Goal: Task Accomplishment & Management: Use online tool/utility

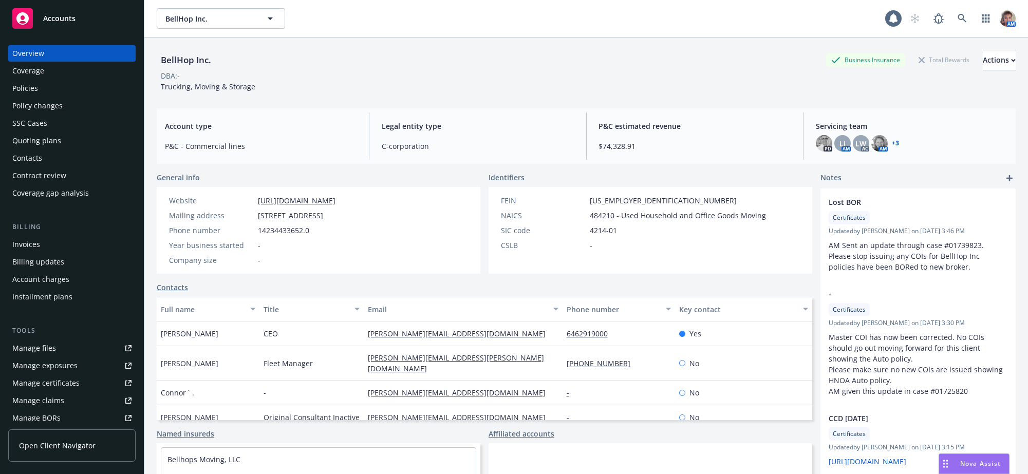
click at [60, 97] on div "Policies" at bounding box center [71, 88] width 119 height 16
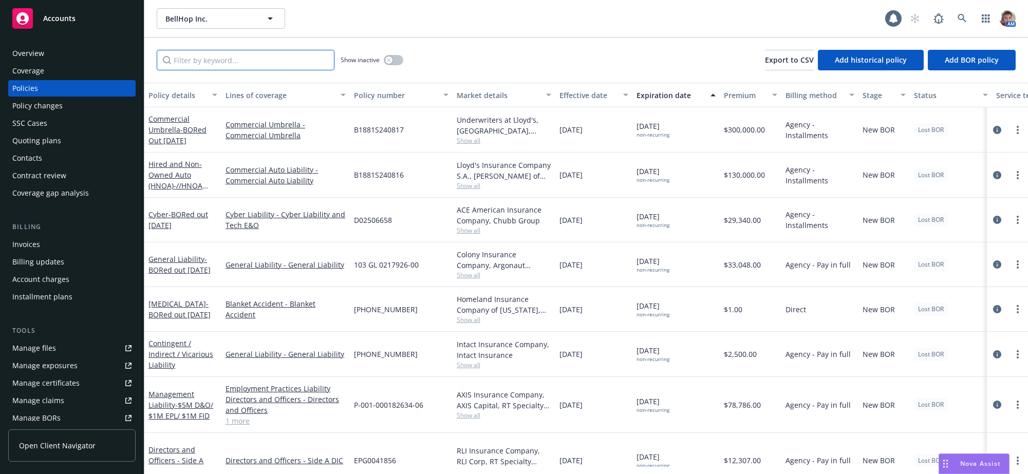
click at [270, 70] on input "Filter by keyword..." at bounding box center [246, 60] width 178 height 21
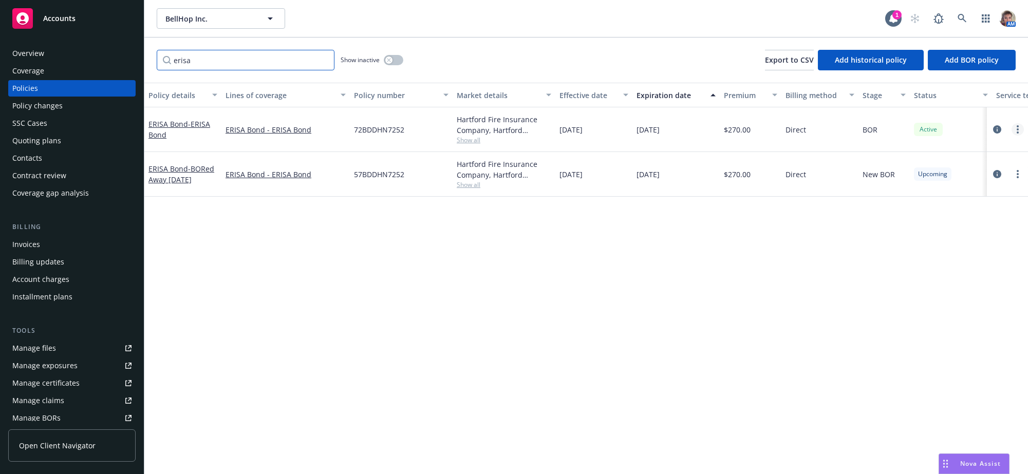
type input "erisa"
click at [1017, 134] on circle "more" at bounding box center [1018, 133] width 2 height 2
click at [956, 203] on link "End policy" at bounding box center [962, 203] width 121 height 21
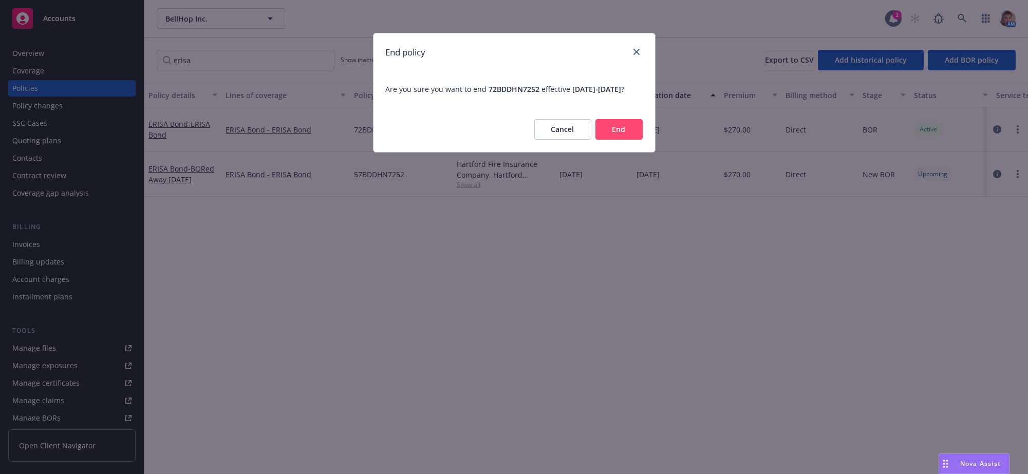
click at [623, 140] on button "End" at bounding box center [618, 129] width 47 height 21
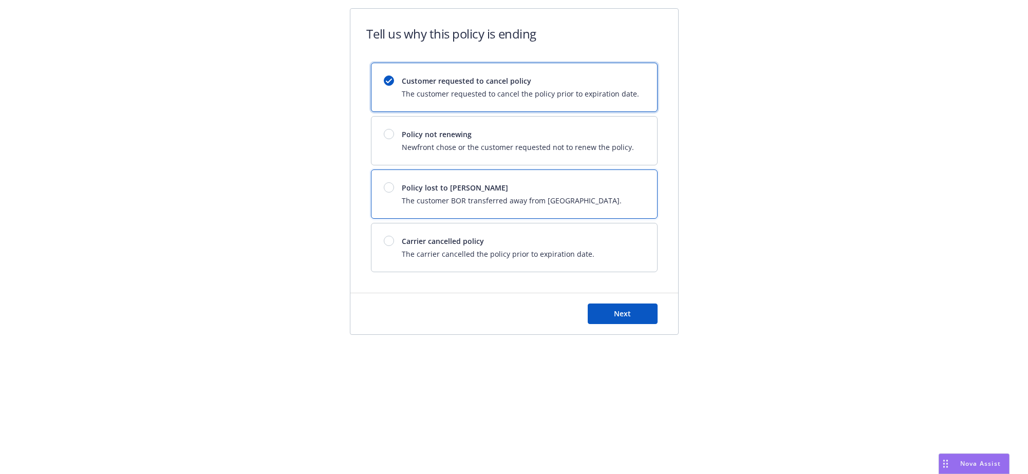
click at [398, 191] on div at bounding box center [393, 187] width 18 height 10
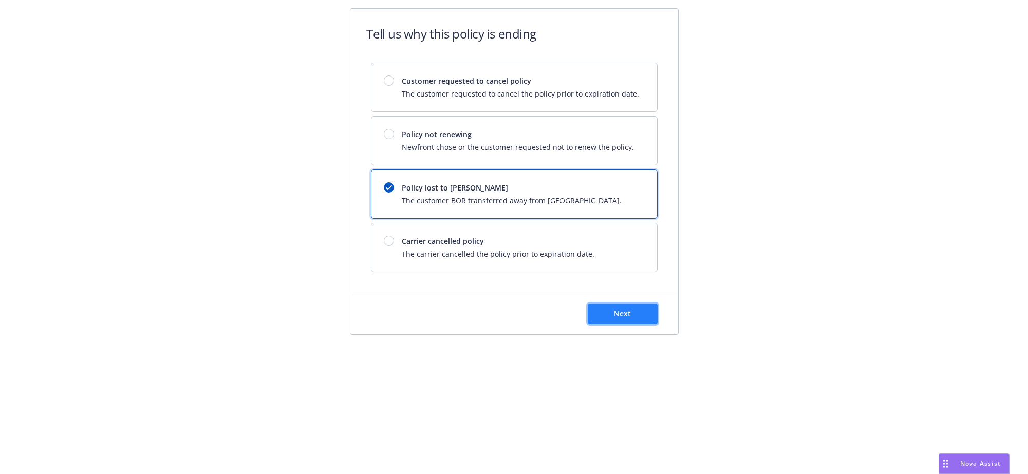
click at [606, 324] on button "Next" at bounding box center [623, 314] width 70 height 21
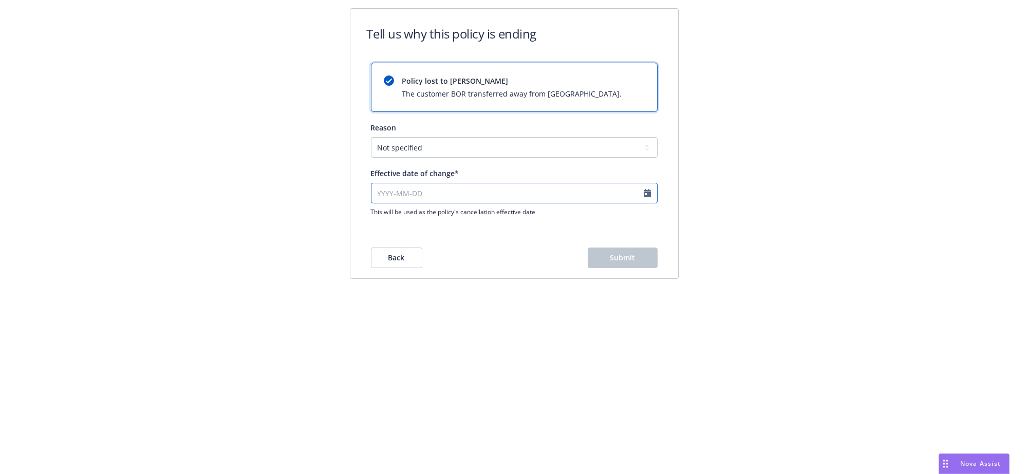
select select "August"
select select "2025"
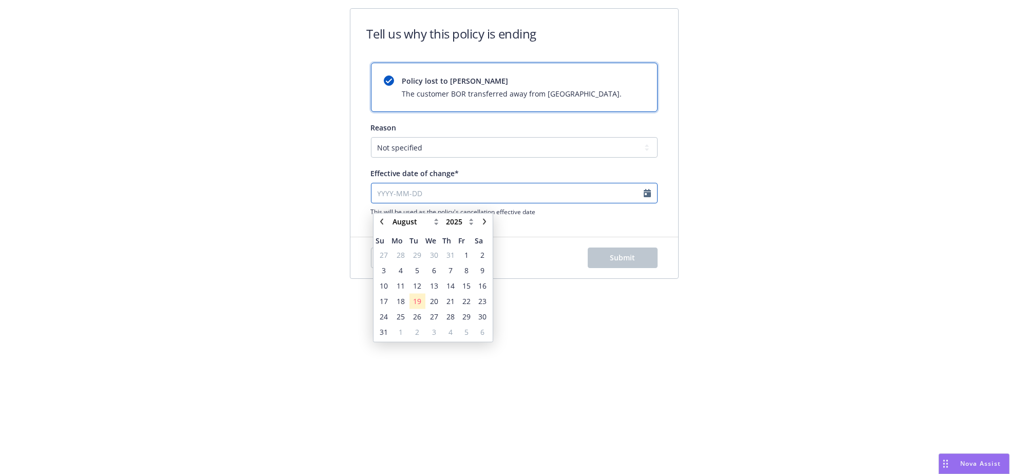
click at [437, 198] on input "Effective date of change*" at bounding box center [514, 193] width 287 height 21
click at [469, 273] on span "8" at bounding box center [466, 270] width 14 height 13
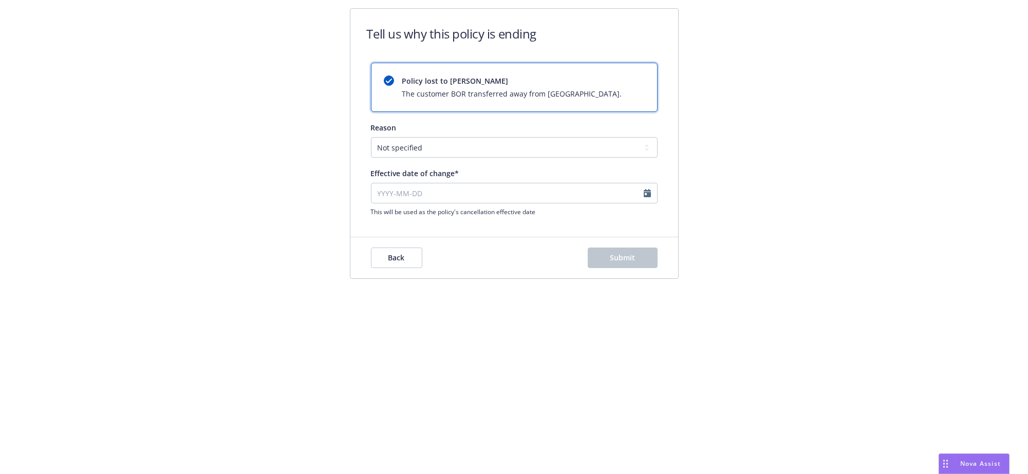
type input "[DATE]"
click at [647, 268] on button "Submit" at bounding box center [623, 258] width 70 height 21
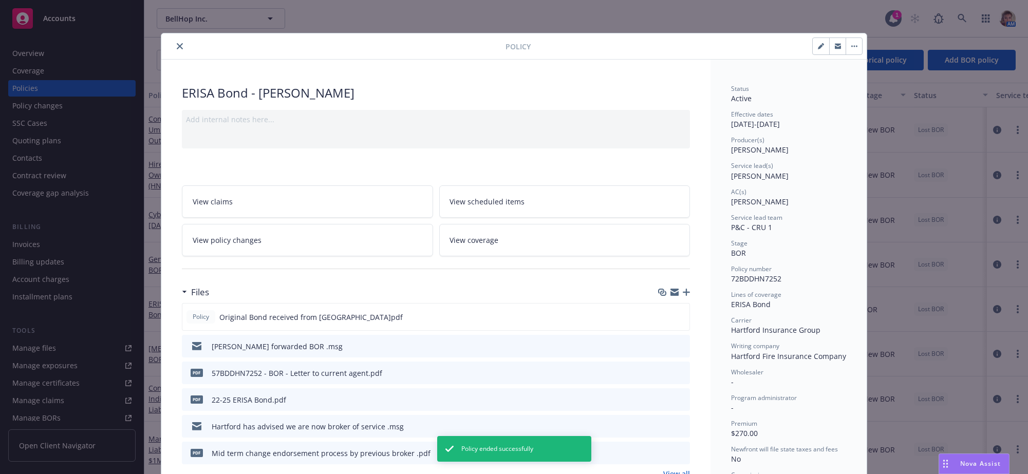
scroll to position [31, 0]
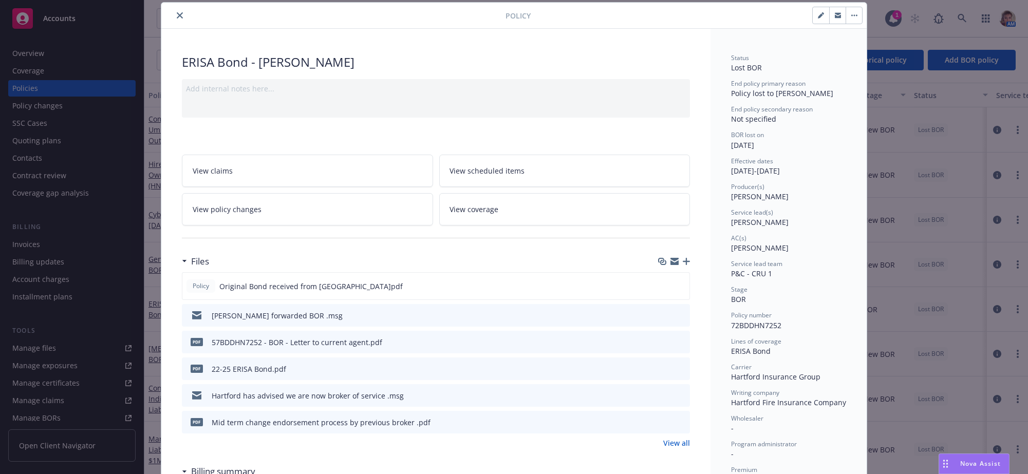
click at [177, 18] on icon "close" at bounding box center [180, 15] width 6 height 6
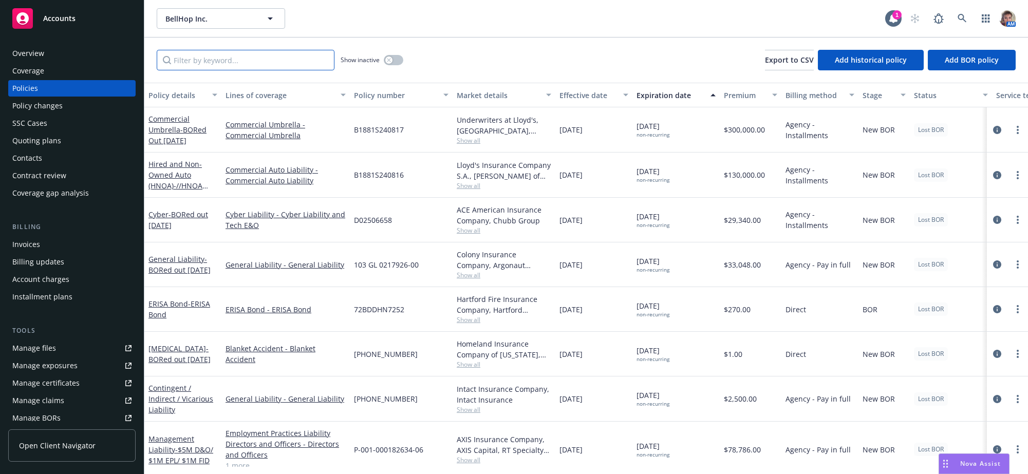
click at [305, 70] on input "Filter by keyword..." at bounding box center [246, 60] width 178 height 21
type input "erisa"
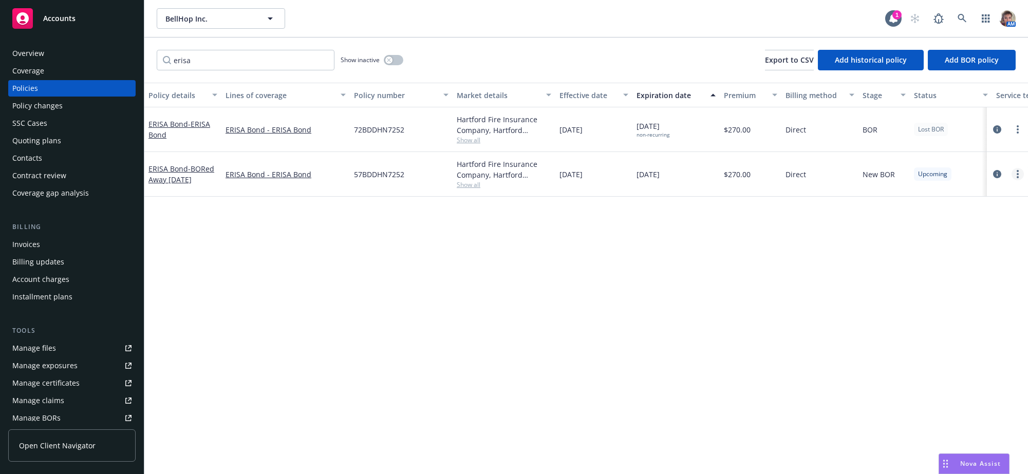
click at [1018, 180] on link "more" at bounding box center [1018, 174] width 12 height 12
click at [955, 251] on link "End policy" at bounding box center [962, 249] width 121 height 21
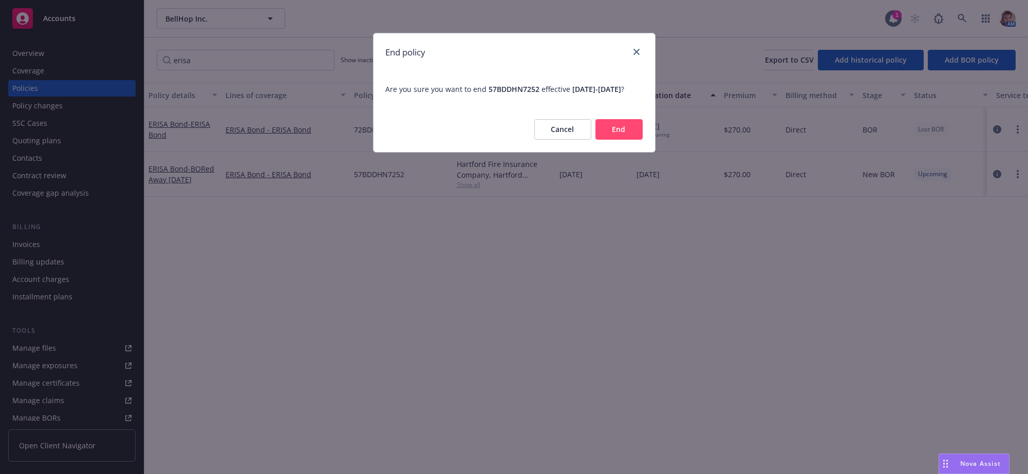
click at [623, 140] on button "End" at bounding box center [618, 129] width 47 height 21
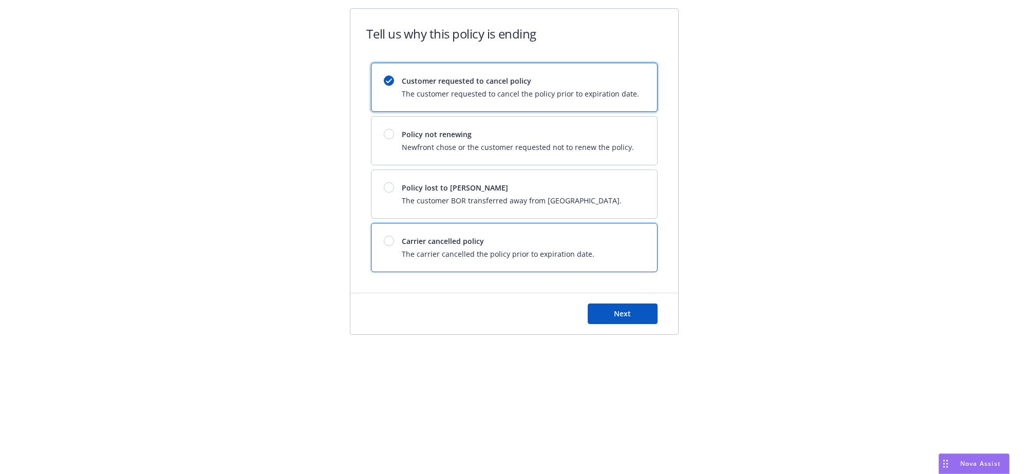
click at [393, 246] on div at bounding box center [389, 241] width 10 height 10
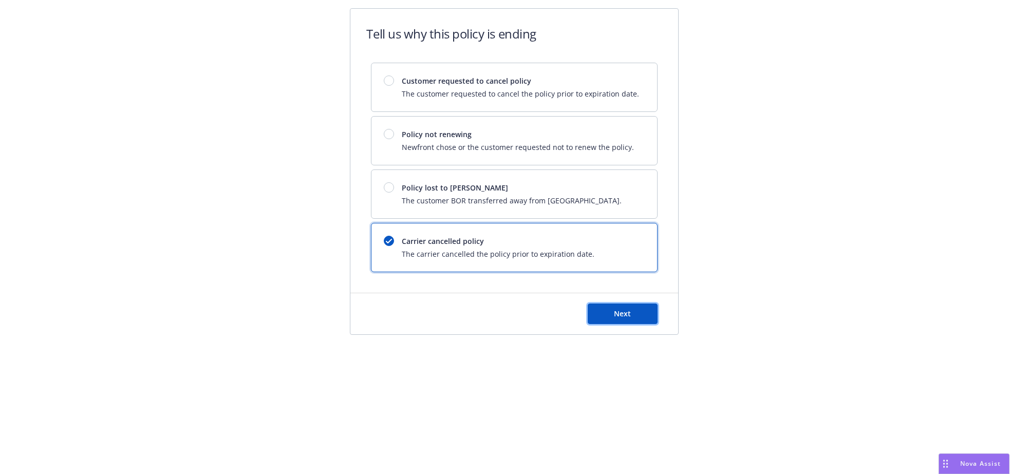
click at [628, 324] on button "Next" at bounding box center [623, 314] width 70 height 21
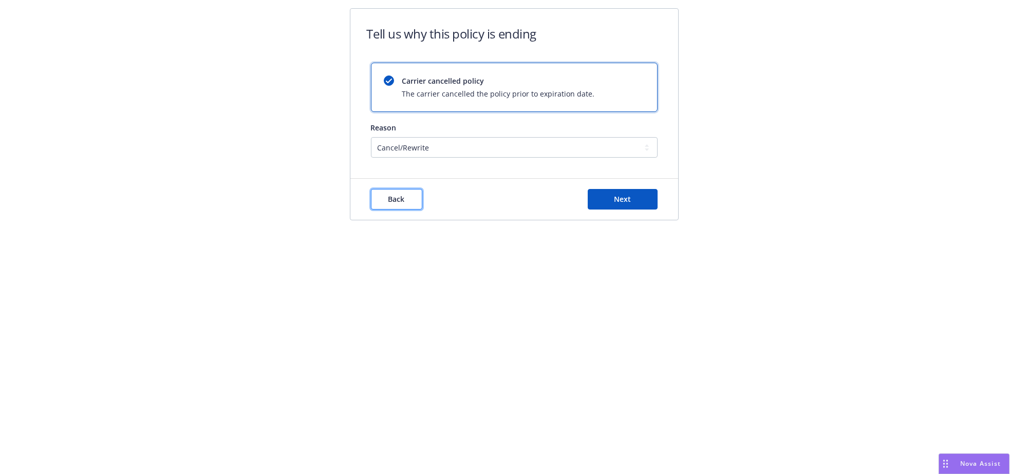
click at [404, 204] on span "Back" at bounding box center [396, 199] width 16 height 10
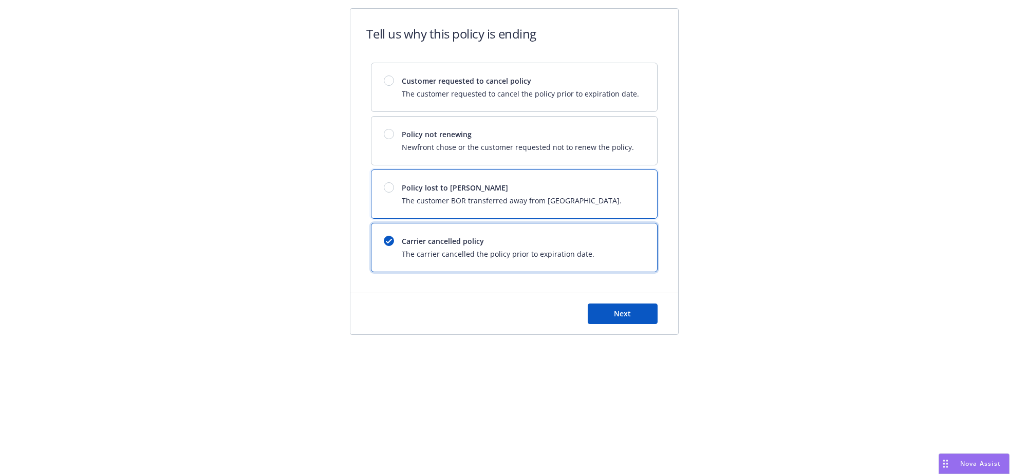
click at [394, 193] on div at bounding box center [389, 187] width 10 height 10
click at [625, 319] on span "Next" at bounding box center [622, 314] width 17 height 10
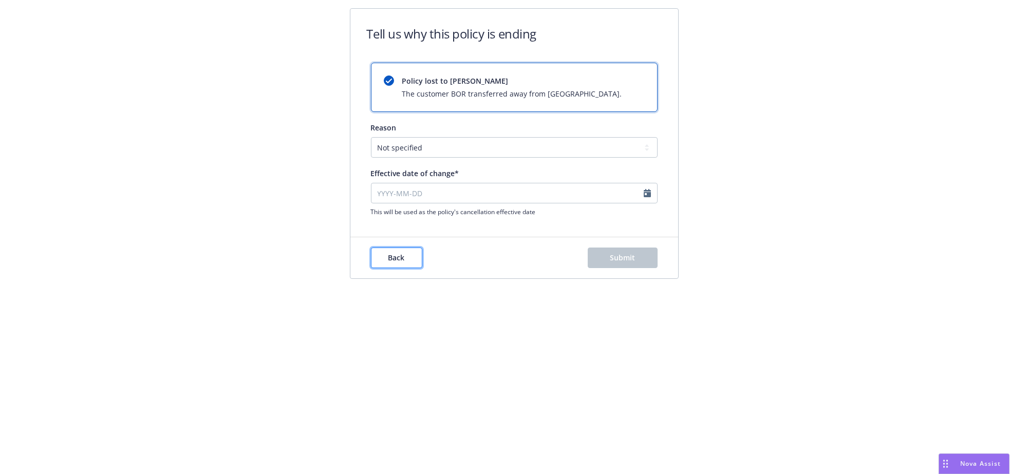
click at [393, 263] on span "Back" at bounding box center [396, 258] width 16 height 10
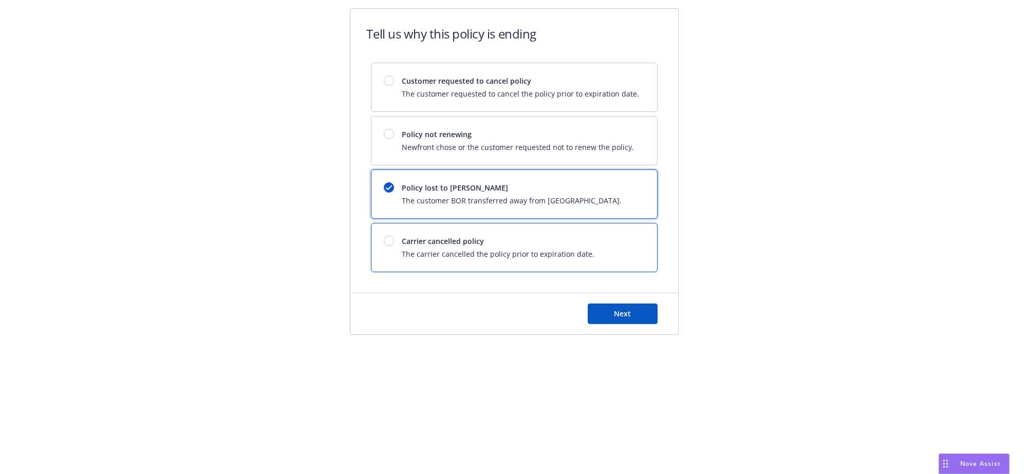
click at [392, 246] on div at bounding box center [389, 241] width 10 height 10
drag, startPoint x: 644, startPoint y: 322, endPoint x: 643, endPoint y: 316, distance: 5.2
click at [643, 321] on button "Next" at bounding box center [623, 314] width 70 height 21
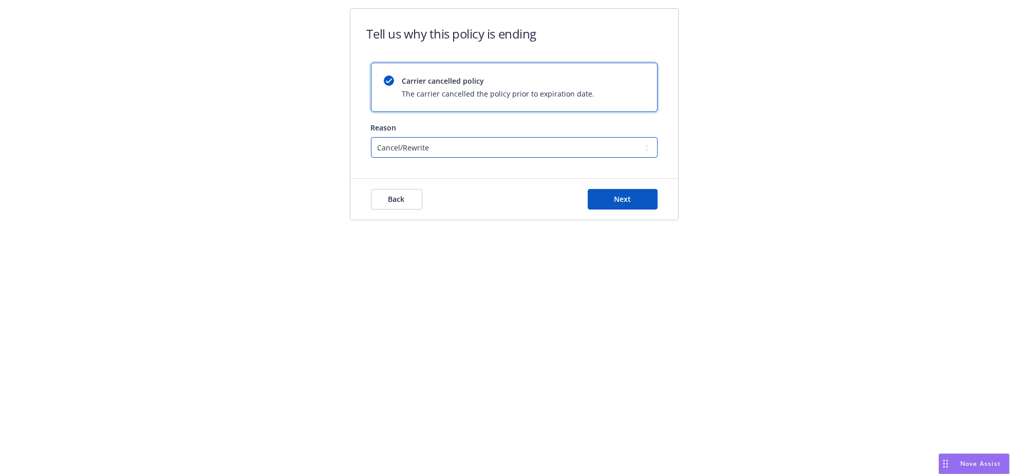
click at [518, 155] on select "Cancel/Rewrite Lost carrier appointment Compliance/Non-payment Lost on BOR" at bounding box center [514, 147] width 287 height 21
select select "Lost on BOR"
click at [373, 142] on select "Cancel/Rewrite Lost carrier appointment Compliance/Non-payment Lost on BOR" at bounding box center [514, 147] width 287 height 21
click at [623, 204] on span "Next" at bounding box center [622, 199] width 17 height 10
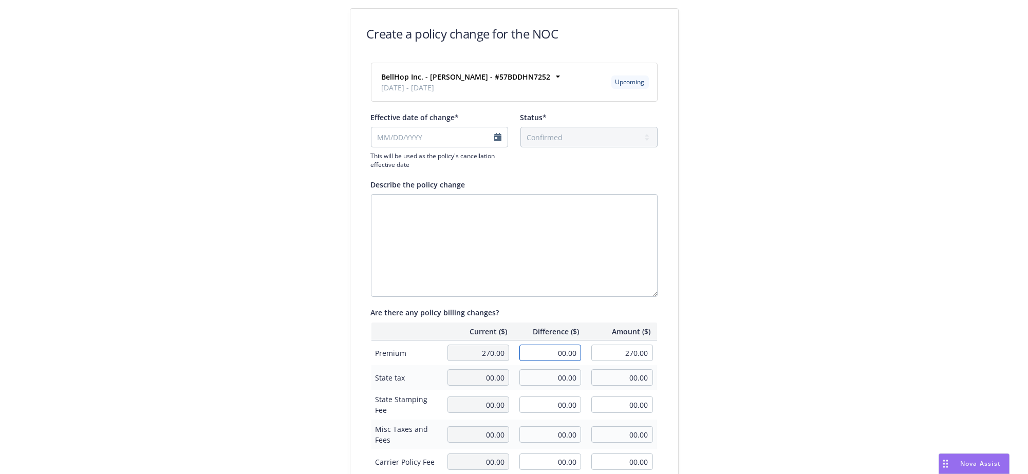
click at [551, 360] on input "00.00" at bounding box center [550, 353] width 62 height 16
type input "-270.00"
type input "00.00"
click at [885, 206] on div "Create a policy change for the NOC BellHop Inc. - [PERSON_NAME] - #57BDDHN7252 …" at bounding box center [514, 352] width 1028 height 705
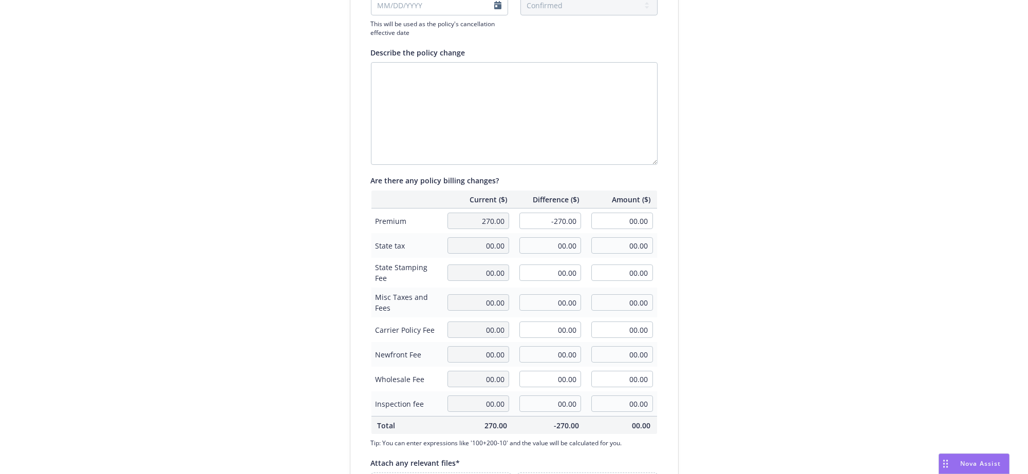
scroll to position [249, 0]
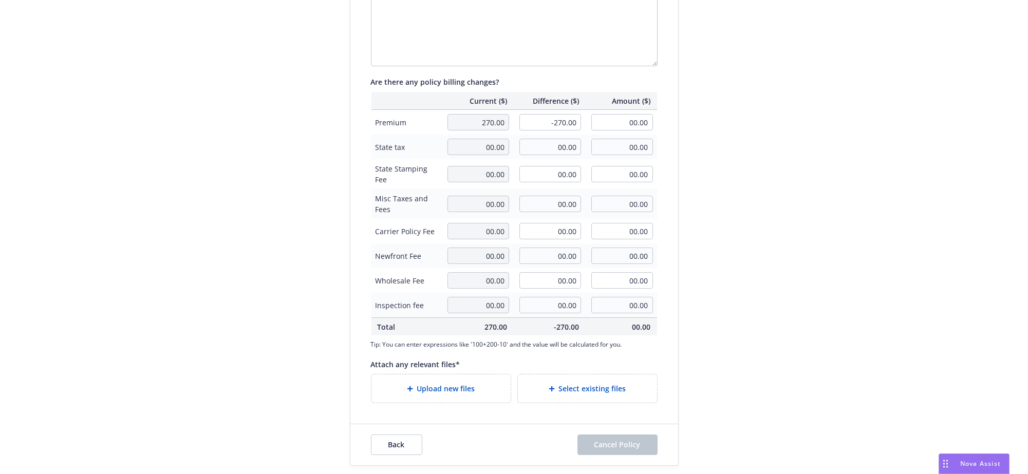
click at [537, 383] on div "Select existing files" at bounding box center [587, 389] width 123 height 12
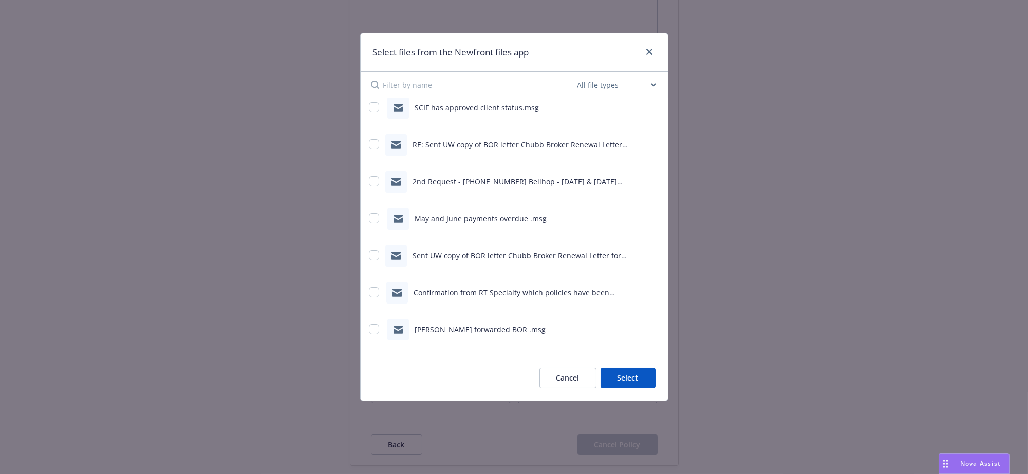
scroll to position [51, 0]
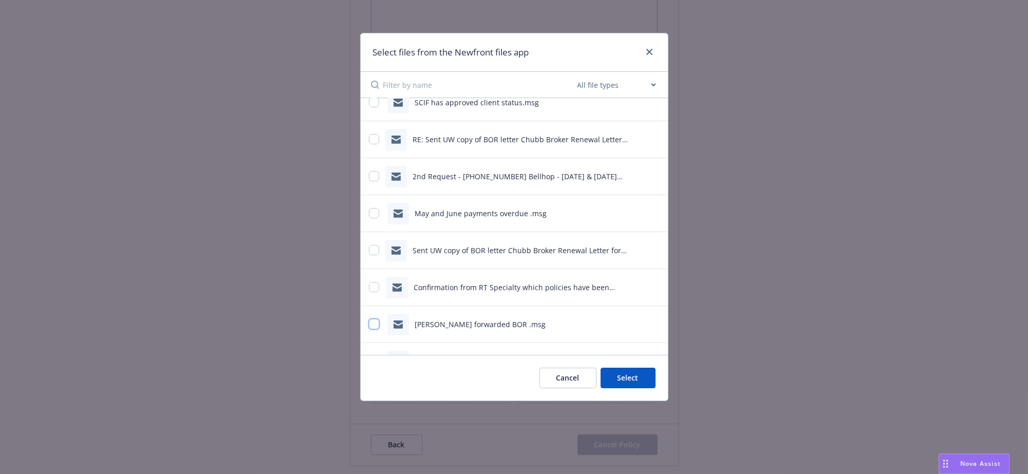
drag, startPoint x: 371, startPoint y: 329, endPoint x: 416, endPoint y: 352, distance: 49.9
click at [370, 329] on input "checkbox" at bounding box center [374, 324] width 10 height 10
checkbox input "true"
click at [629, 388] on button "Select 1 file" at bounding box center [619, 378] width 74 height 21
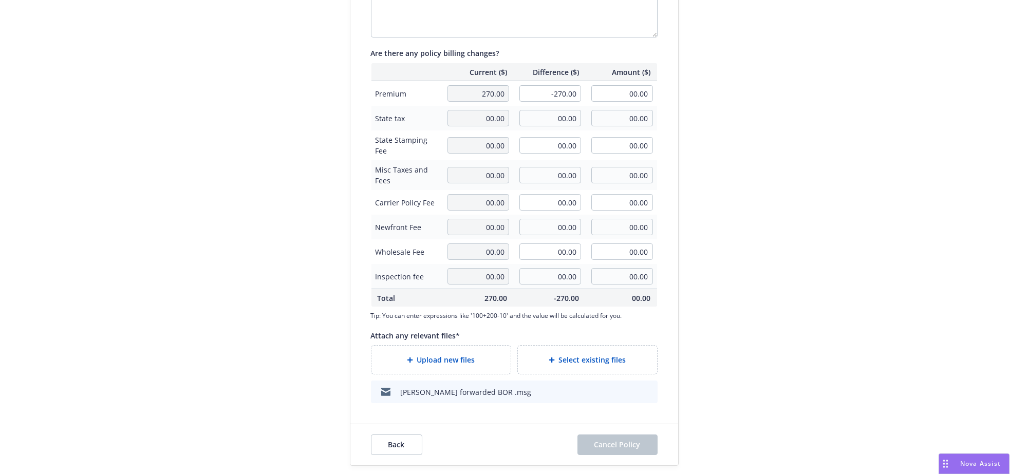
scroll to position [281, 0]
click at [867, 281] on div "Create a policy change for the NOC BellHop Inc. - [PERSON_NAME] - #57BDDHN7252 …" at bounding box center [514, 108] width 1028 height 734
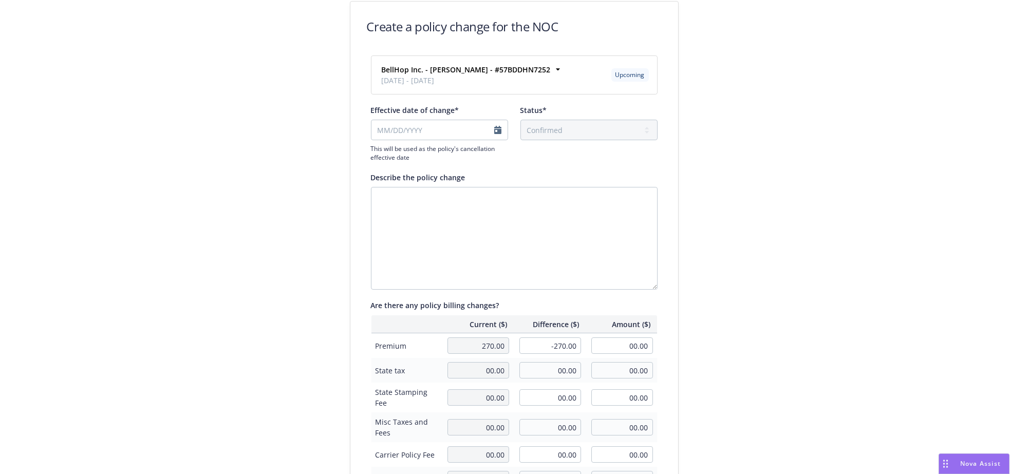
scroll to position [0, 0]
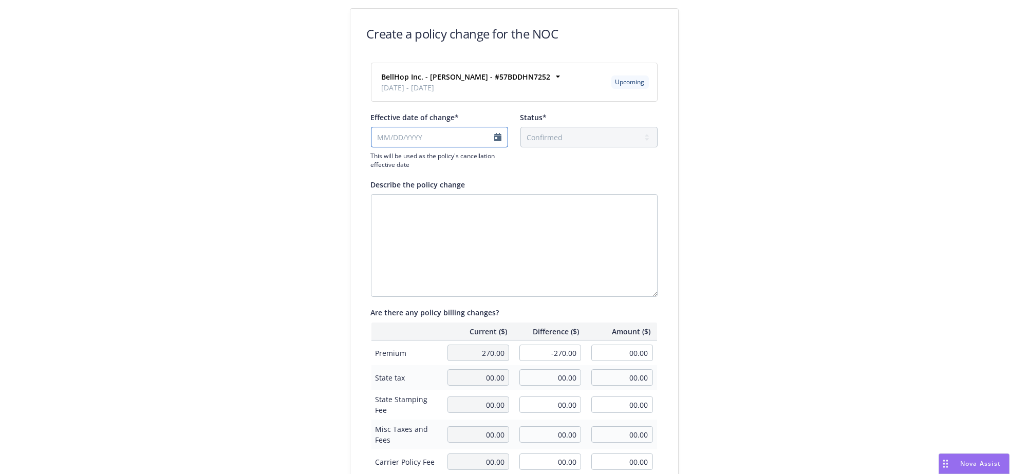
select select "August"
select select "2025"
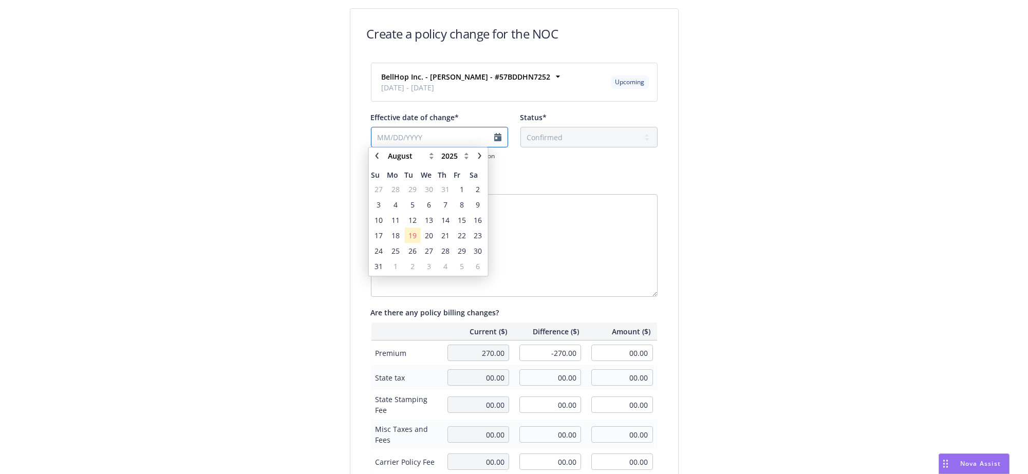
click at [445, 141] on input "Effective date of change*" at bounding box center [439, 137] width 137 height 21
type input "[DATE]"
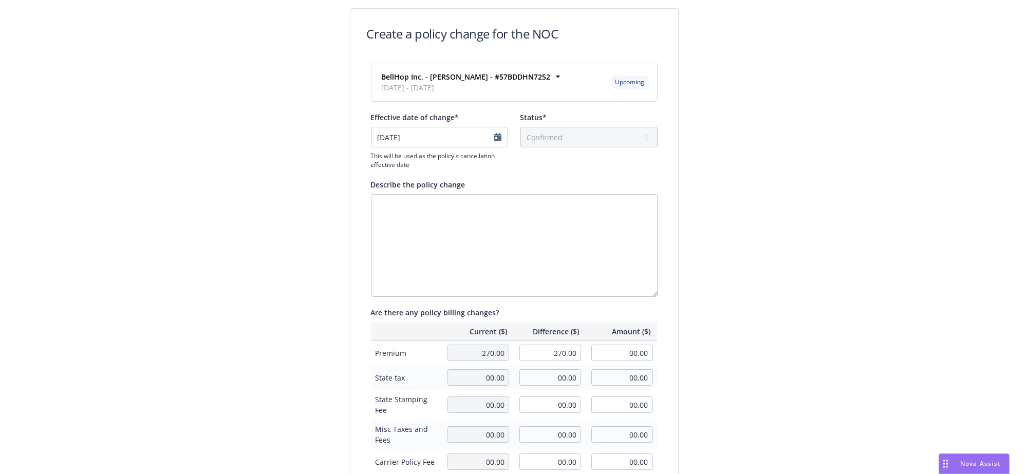
click at [797, 163] on div "Create a policy change for the NOC BellHop Inc. - [PERSON_NAME] - #57BDDHN7252 …" at bounding box center [514, 367] width 1028 height 734
click at [562, 239] on textarea "Describe the policy change" at bounding box center [514, 245] width 287 height 103
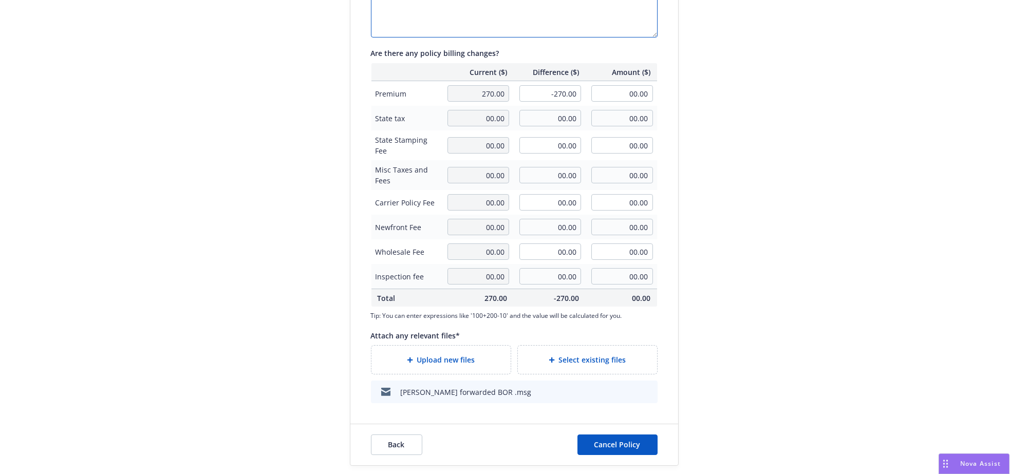
type textarea "Lost accoount with [PERSON_NAME]"
click at [620, 433] on div "Back Cancel Policy" at bounding box center [514, 444] width 328 height 41
click at [622, 451] on button "Cancel Policy" at bounding box center [617, 445] width 80 height 21
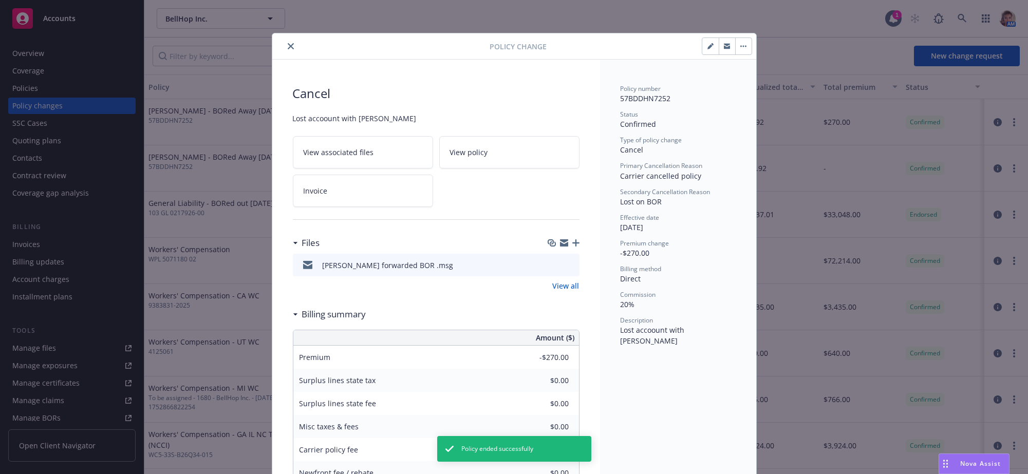
click at [288, 46] on icon "close" at bounding box center [291, 46] width 6 height 6
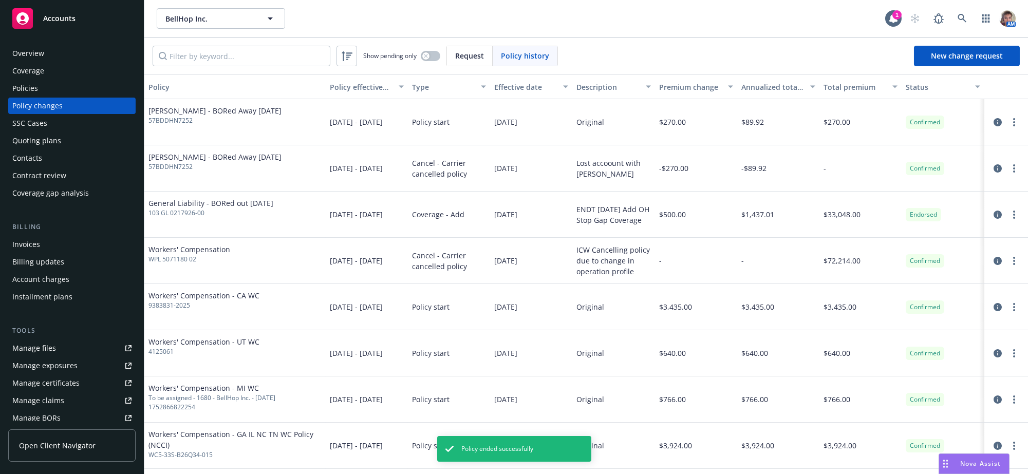
click at [43, 94] on div "Policies" at bounding box center [71, 88] width 119 height 16
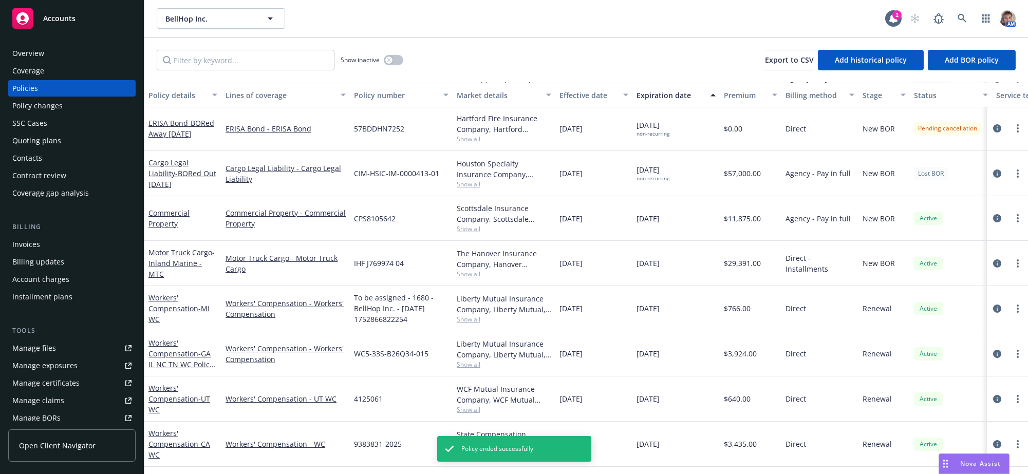
scroll to position [402, 0]
click at [308, 70] on input "Filter by keyword..." at bounding box center [246, 60] width 178 height 21
type input "erisa"
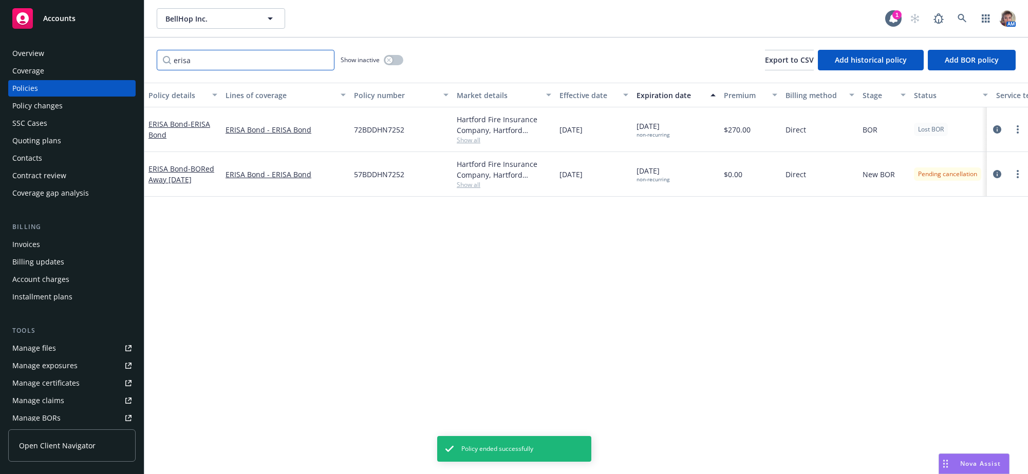
scroll to position [0, 0]
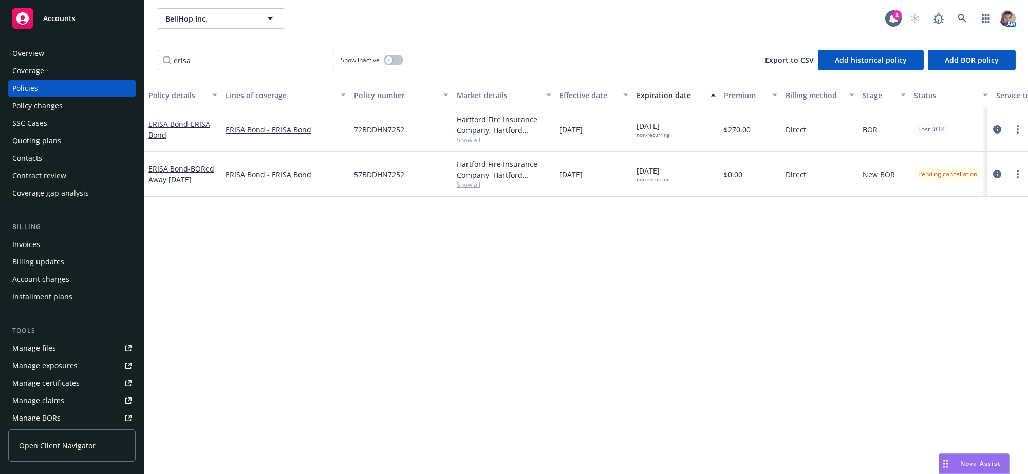
click at [841, 292] on div "Policy details Lines of coverage Policy number Market details Effective date Ex…" at bounding box center [586, 275] width 884 height 384
click at [1000, 178] on icon "circleInformation" at bounding box center [997, 174] width 8 height 8
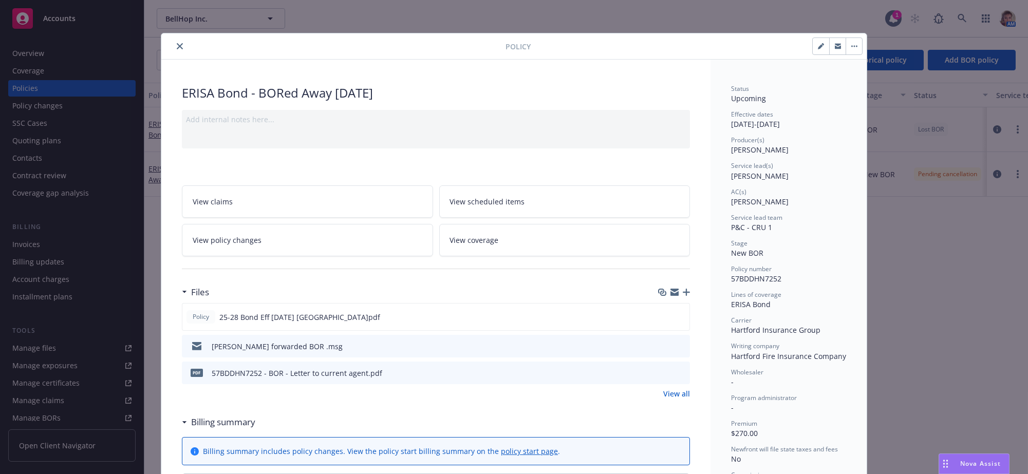
scroll to position [31, 0]
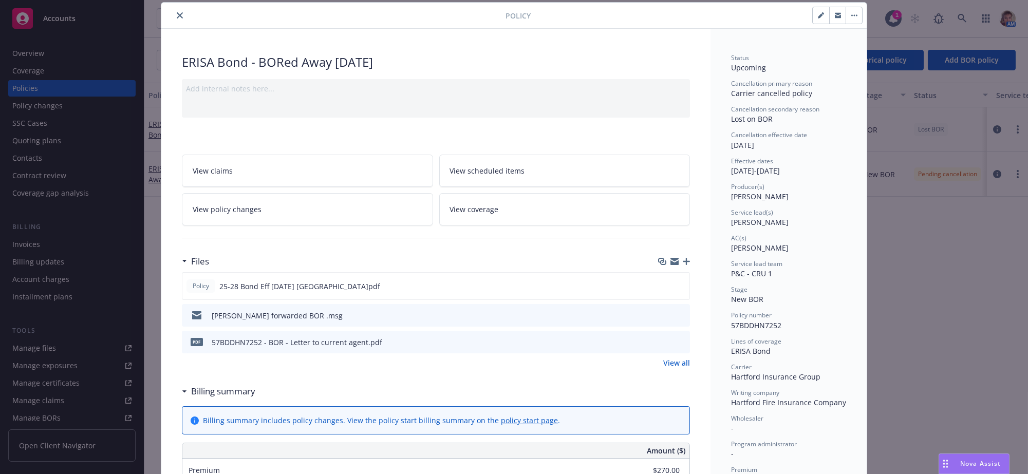
type input "$0.00"
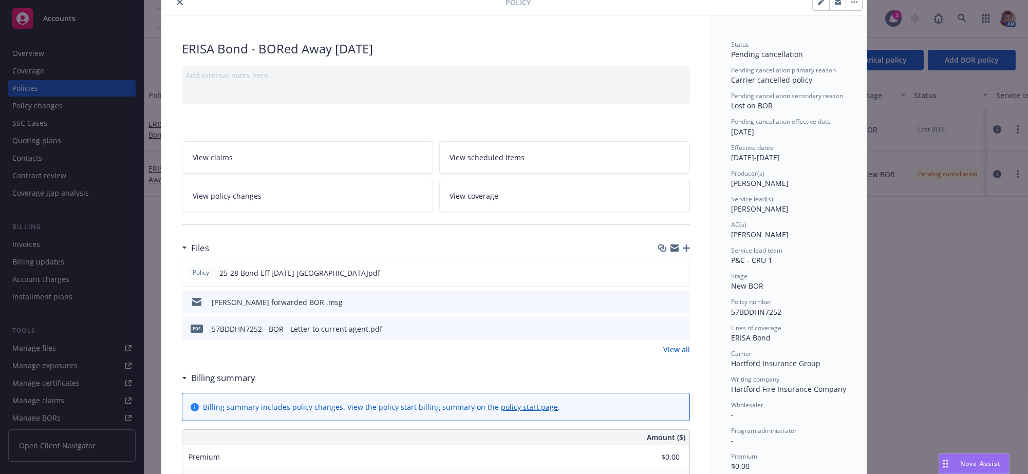
scroll to position [0, 0]
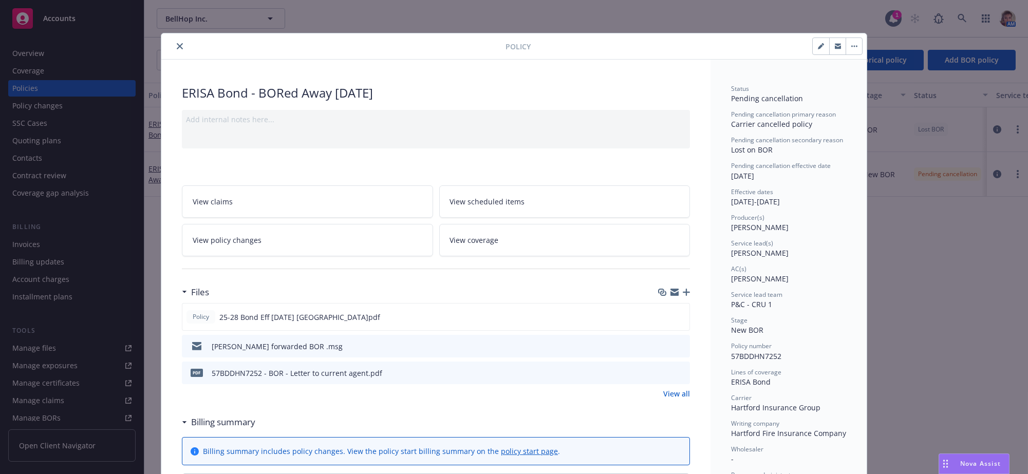
click at [853, 47] on icon "button" at bounding box center [854, 47] width 2 height 2
click at [939, 298] on div "Policy Manage lines of coverage Renew with incumbent End policy Set prior polic…" at bounding box center [514, 237] width 1028 height 474
click at [348, 250] on link "View policy changes" at bounding box center [307, 240] width 251 height 32
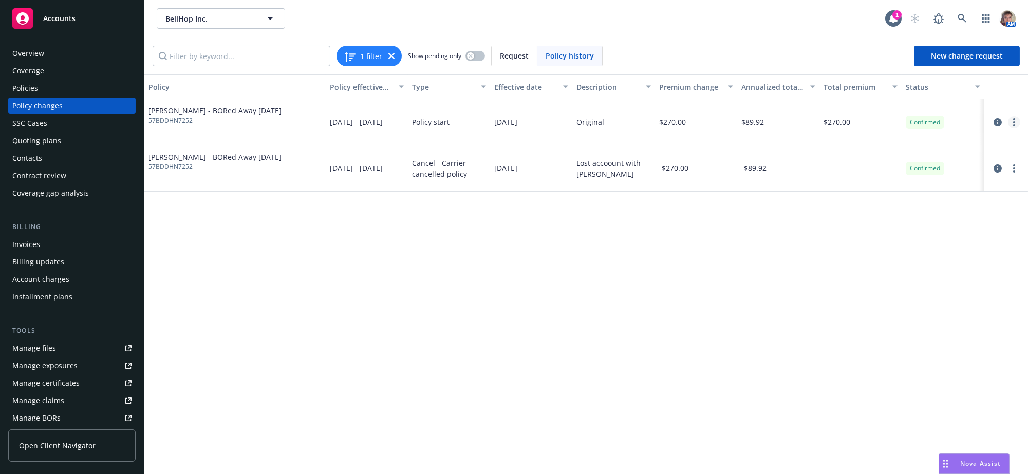
click at [1014, 123] on circle "more" at bounding box center [1014, 122] width 2 height 2
click at [771, 299] on div "Policy Policy effective dates Type Effective date Description Premium change An…" at bounding box center [586, 272] width 884 height 396
click at [996, 126] on icon "circleInformation" at bounding box center [998, 122] width 8 height 8
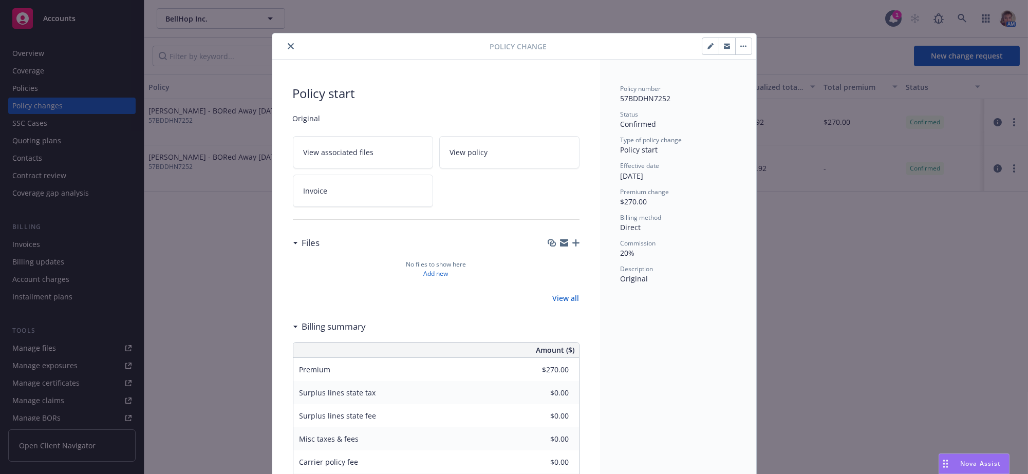
scroll to position [31, 0]
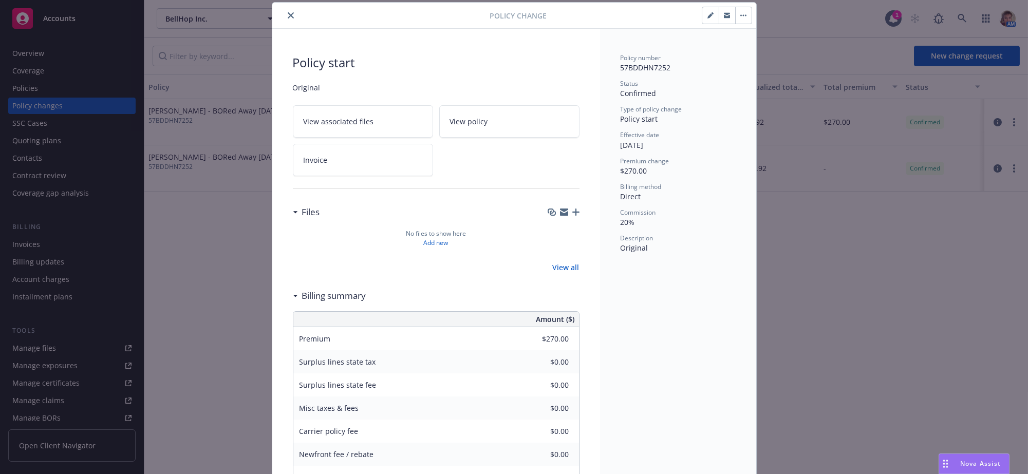
click at [737, 18] on button "button" at bounding box center [743, 15] width 16 height 16
click at [721, 296] on div "Policy number 57BDDHN7252 Status Confirmed Type of policy change Policy start E…" at bounding box center [678, 291] width 156 height 524
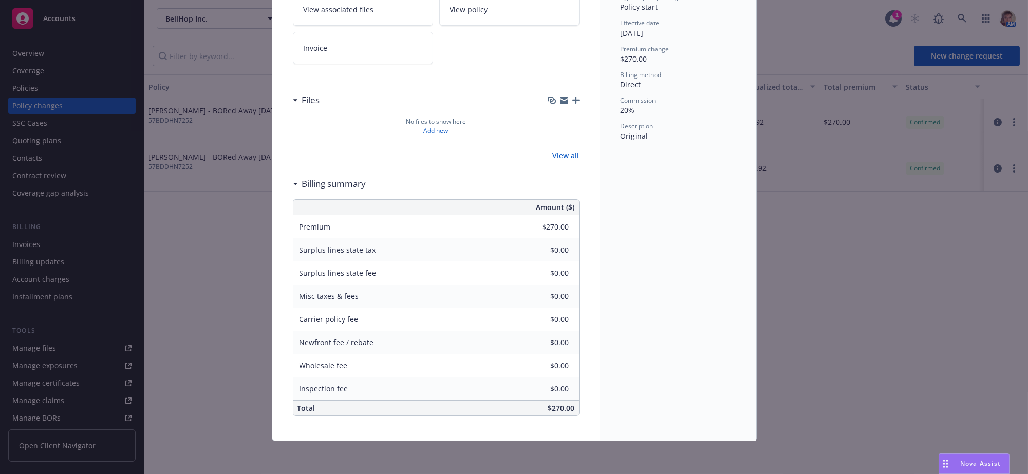
scroll to position [0, 0]
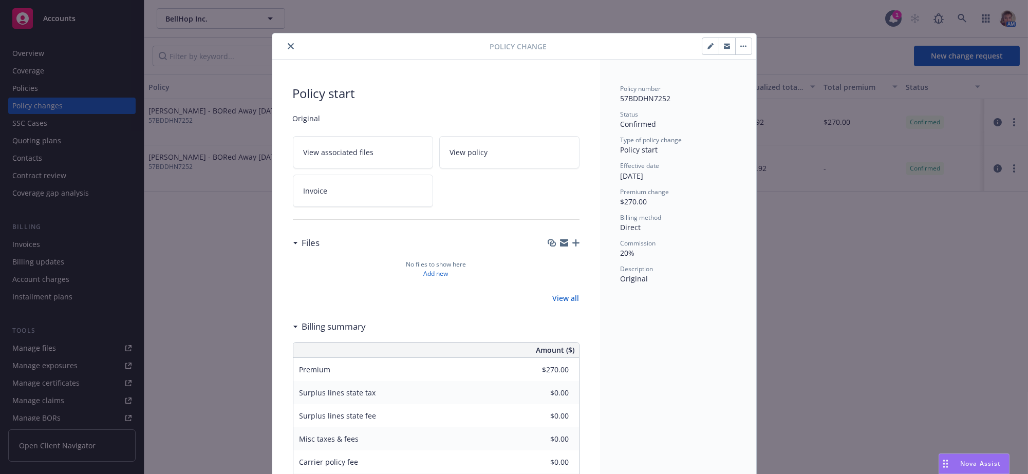
click at [291, 45] on button "close" at bounding box center [291, 46] width 12 height 12
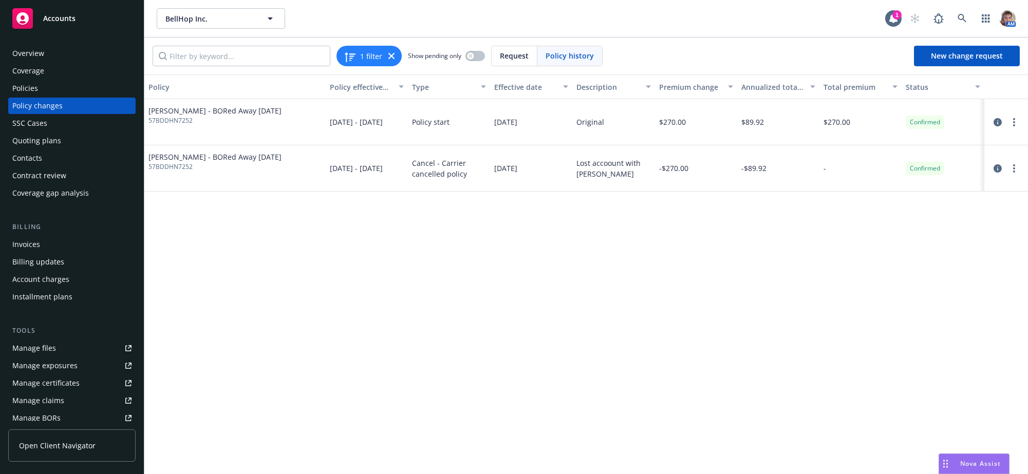
click at [757, 320] on div "Policy Policy effective dates Type Effective date Description Premium change An…" at bounding box center [586, 272] width 884 height 396
click at [67, 21] on span "Accounts" at bounding box center [59, 18] width 32 height 8
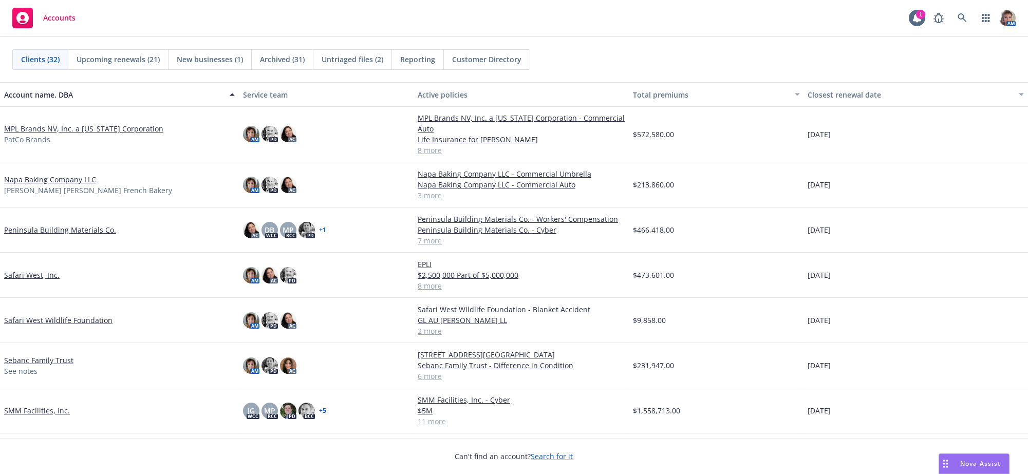
scroll to position [719, 0]
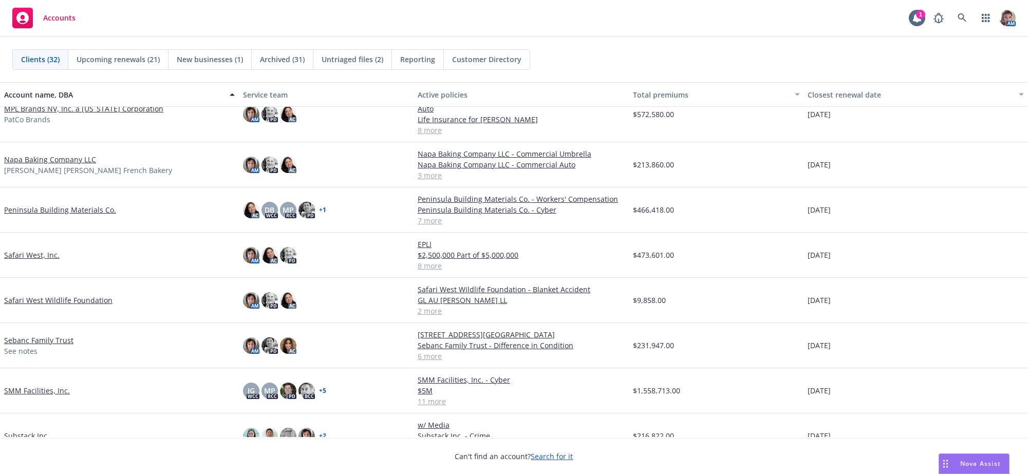
click at [37, 257] on div "Safari West, Inc." at bounding box center [119, 255] width 239 height 45
click at [41, 260] on link "Safari West, Inc." at bounding box center [31, 255] width 55 height 11
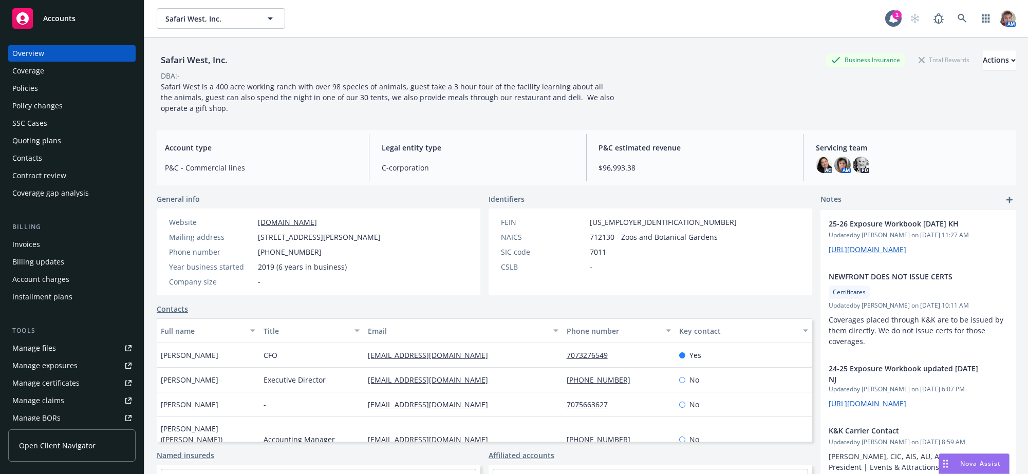
click at [69, 97] on div "Policies" at bounding box center [71, 88] width 119 height 16
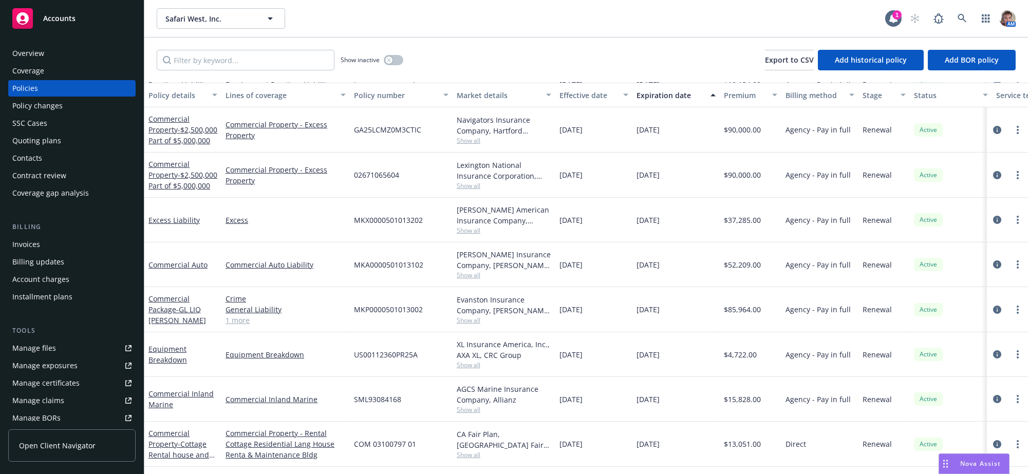
scroll to position [151, 0]
click at [906, 460] on div "Renewal" at bounding box center [884, 444] width 51 height 45
click at [176, 450] on link "Commercial Property - Cottage Rental house and maintenance bldg" at bounding box center [179, 449] width 63 height 42
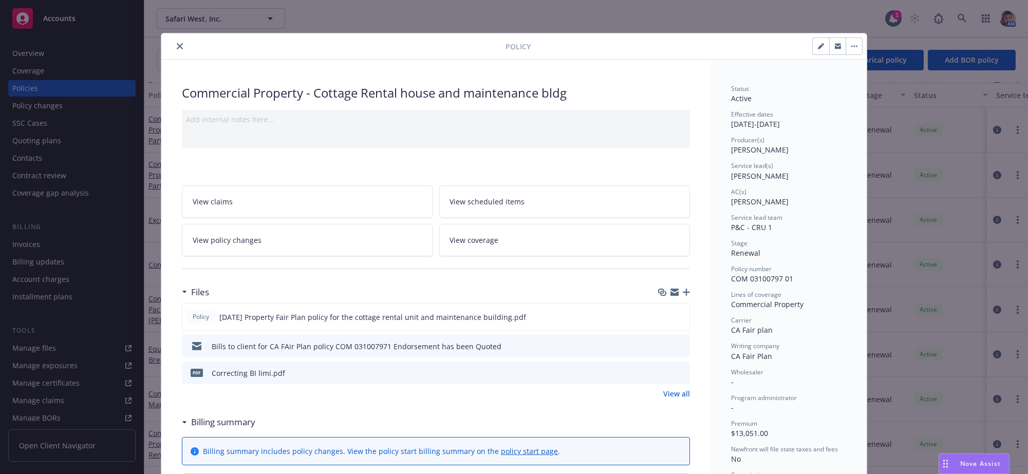
click at [683, 296] on icon "button" at bounding box center [686, 292] width 7 height 7
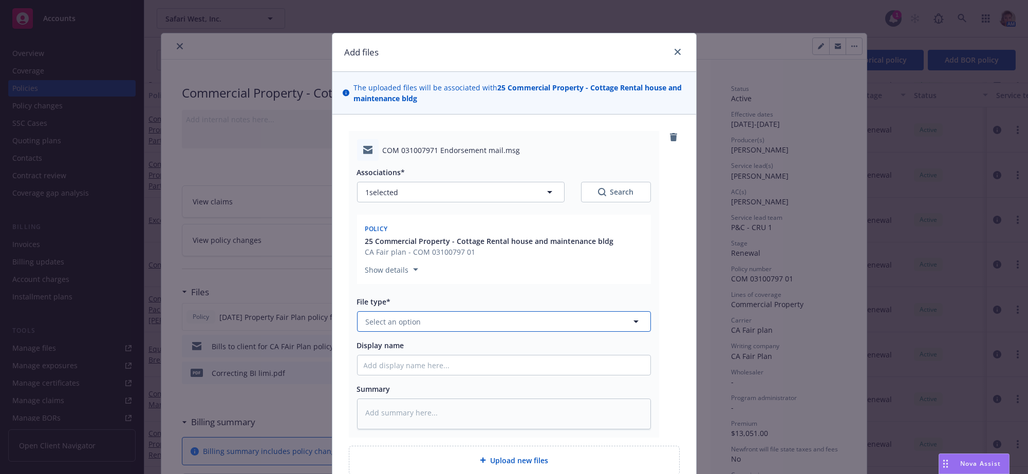
click at [486, 332] on button "Select an option" at bounding box center [504, 321] width 294 height 21
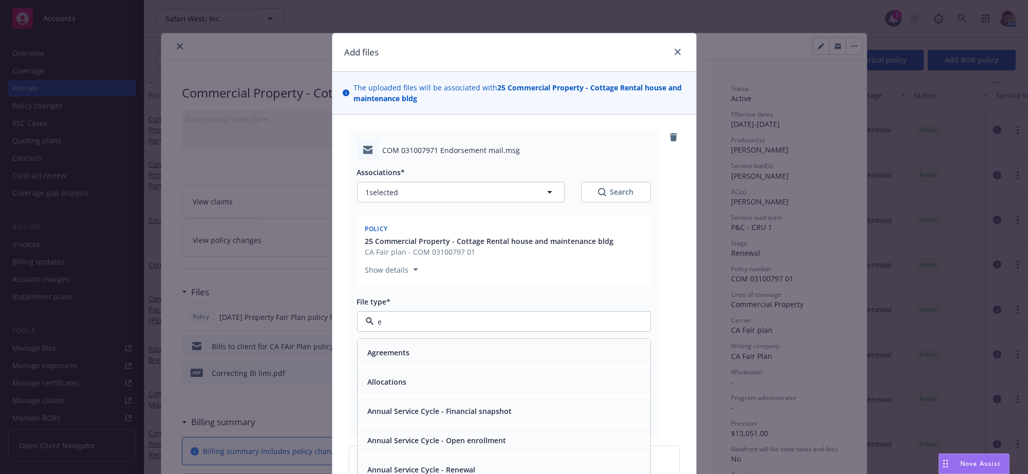
type input "em"
drag, startPoint x: 484, startPoint y: 419, endPoint x: 493, endPoint y: 404, distance: 17.5
click at [493, 390] on div "Email" at bounding box center [504, 382] width 281 height 15
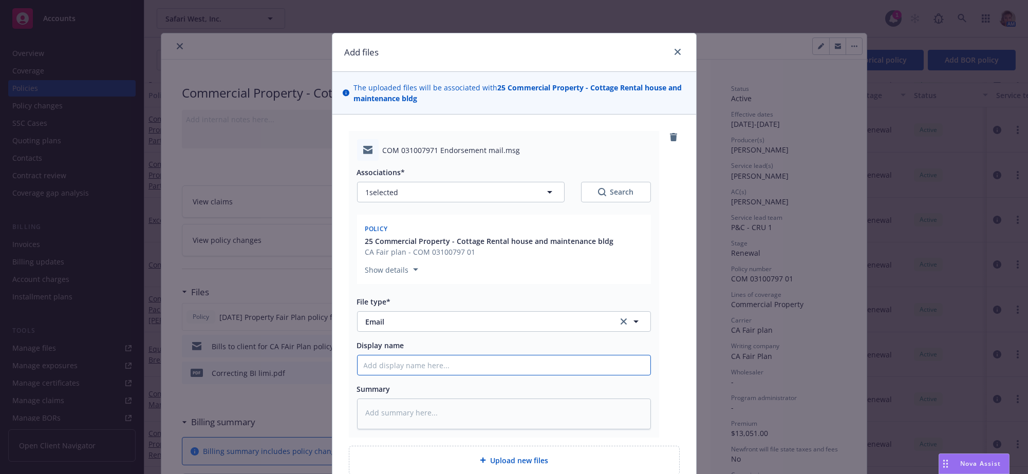
click at [486, 375] on input "Display name" at bounding box center [504, 366] width 293 height 20
type textarea "x"
type input "C"
type textarea "x"
type input "Co"
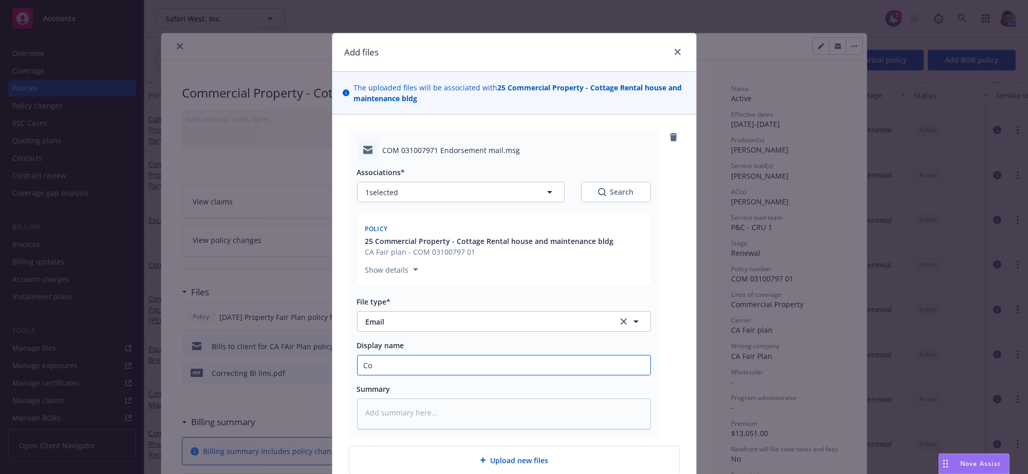
type textarea "x"
type input "Con"
type textarea "x"
type input "Conf"
type textarea "x"
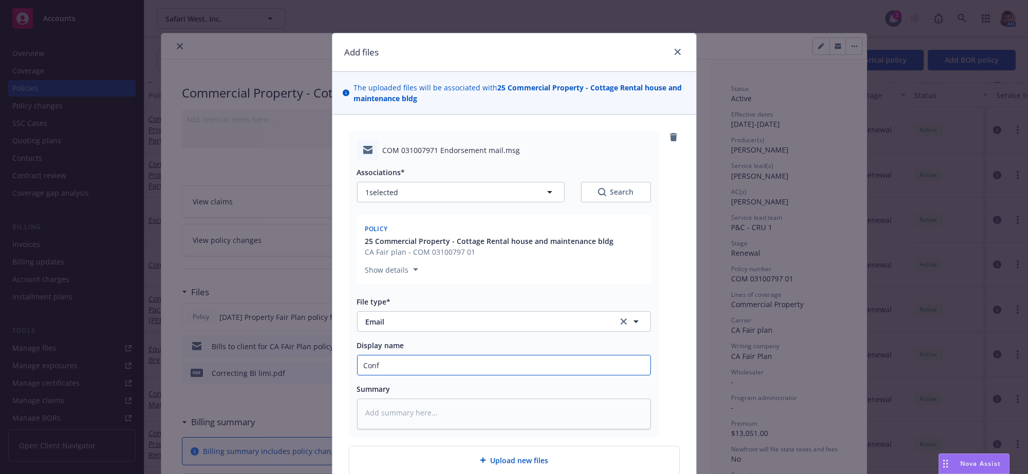
type input "Confi"
type textarea "x"
type input "Confir"
type textarea "x"
type input "Confirm"
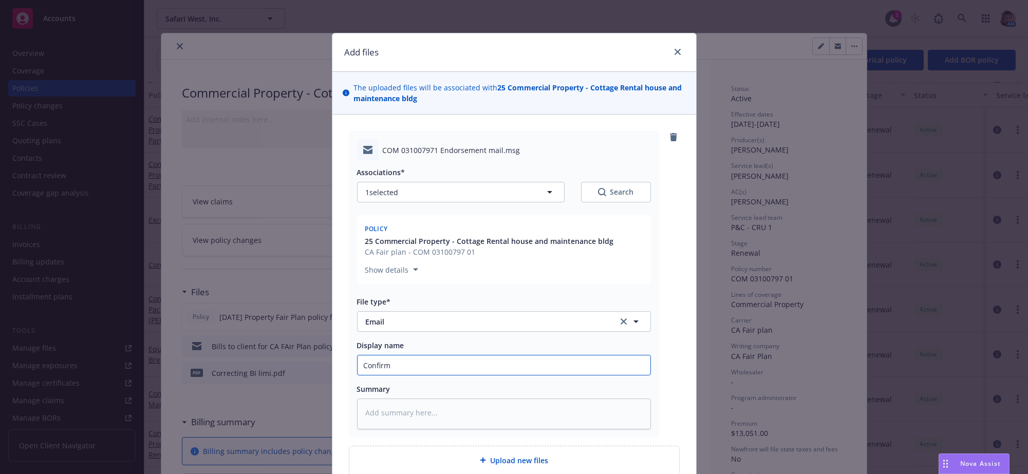
type textarea "x"
type input "Confirma"
type textarea "x"
type input "Confirmat"
type textarea "x"
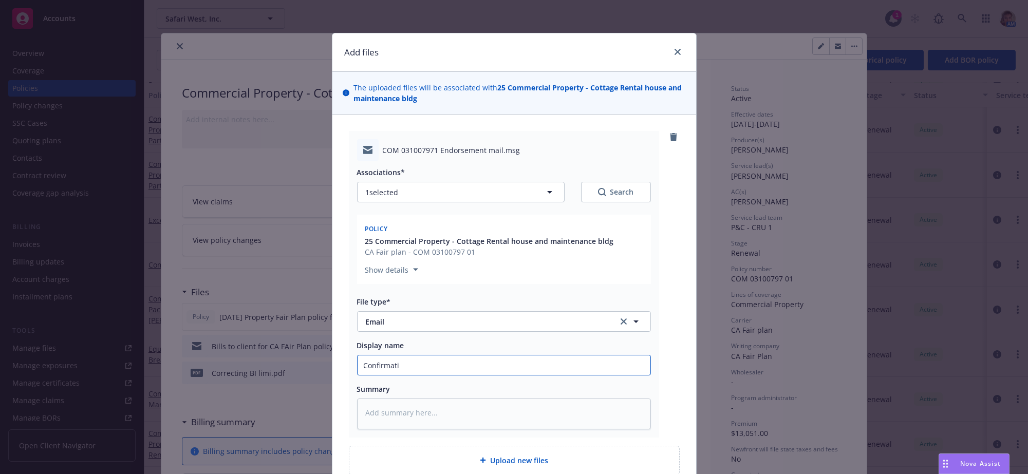
type input "Confirmatio"
type textarea "x"
type input "Confirmation"
type textarea "x"
type input "Confirmation"
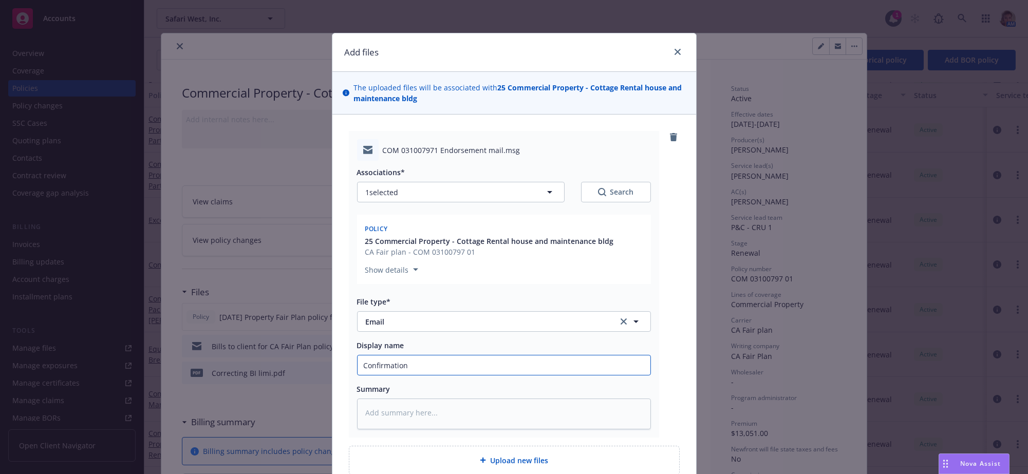
type textarea "x"
type input "Confirmation f"
type textarea "x"
type input "Confirmation fr"
type textarea "x"
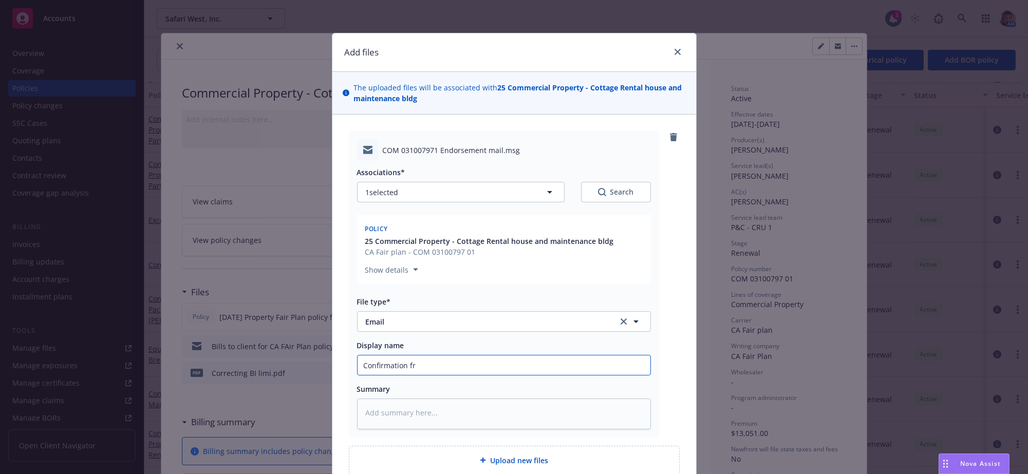
type input "Confirmation fro"
type textarea "x"
type input "Confirmation from"
type textarea "x"
type input "Confirmation from"
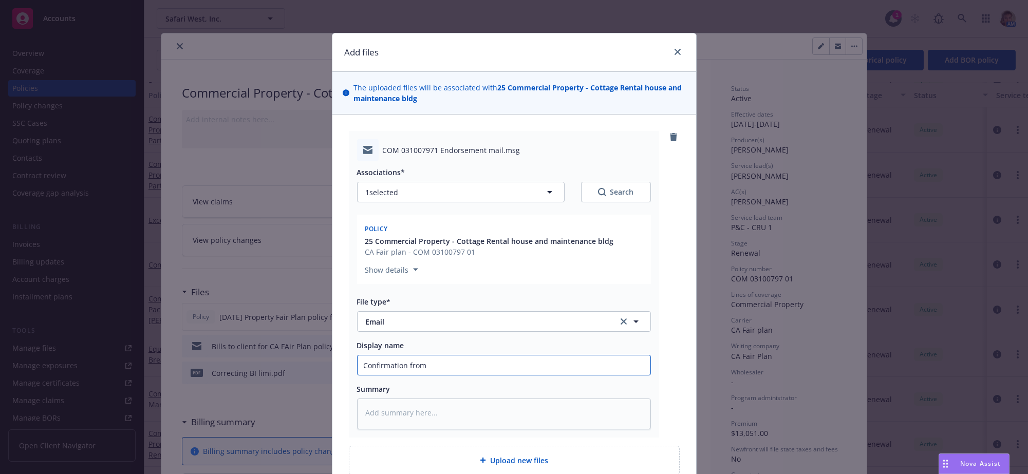
type textarea "x"
type input "Confirmation from F"
type textarea "x"
type input "Confirmation from Fa"
type textarea "x"
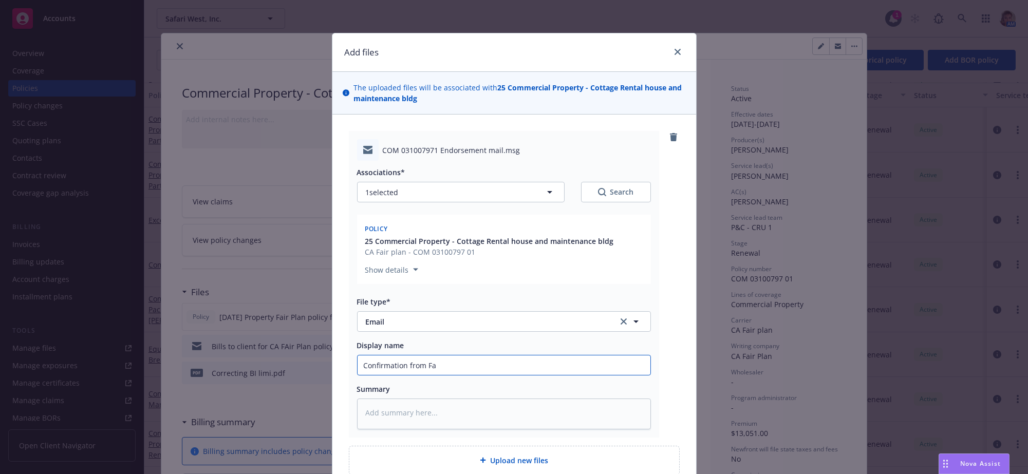
type input "Confirmation from Fai"
type textarea "x"
type input "Confirmation from Fair"
type textarea "x"
type input "Confirmation from Fair"
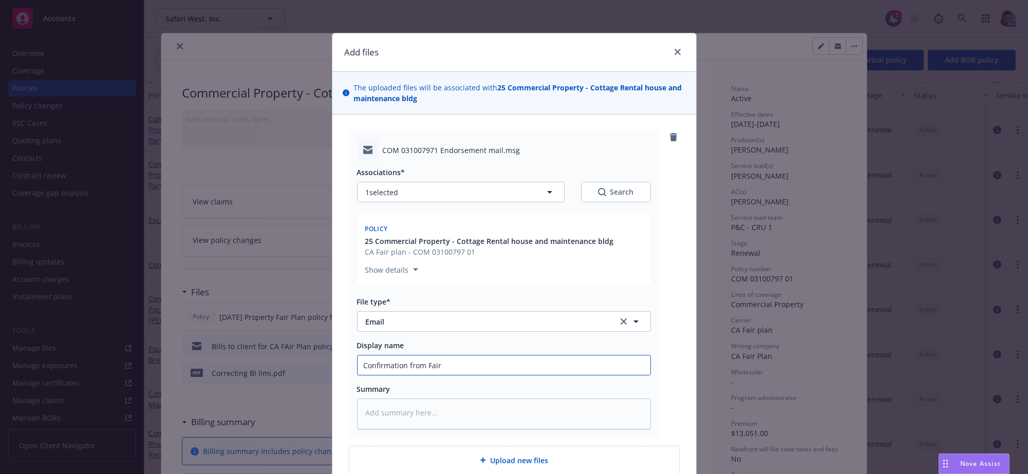
type textarea "x"
type input "Confirmation from Fair p"
type textarea "x"
type input "Confirmation from Fair pl"
type textarea "x"
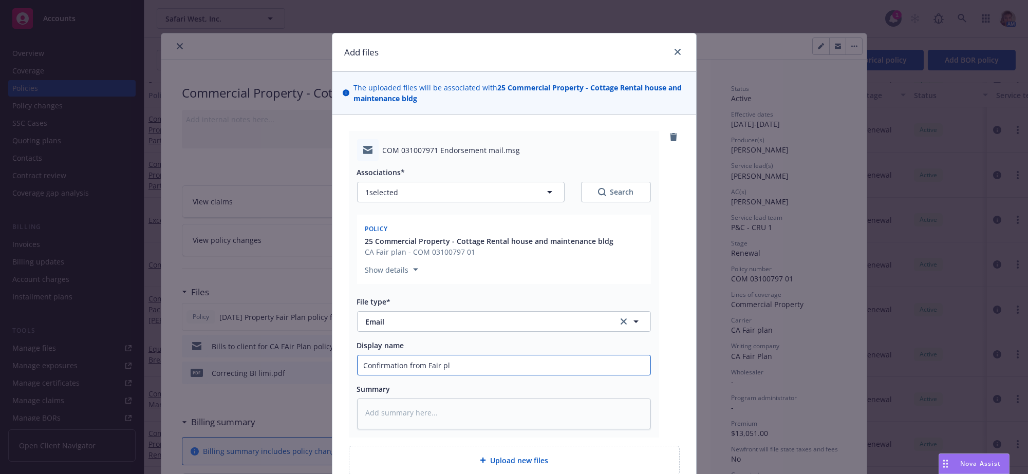
type input "Confirmation from Fair pla"
type textarea "x"
type input "Confirmation from Fair plan"
type textarea "x"
type input "Confirmation from Fair plan"
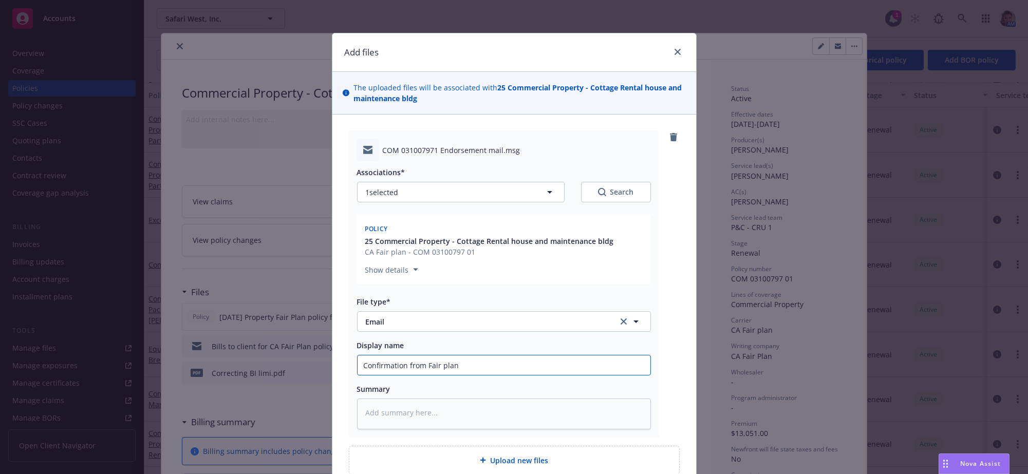
type textarea "x"
type input "Confirmation from Fair plan e"
type textarea "x"
type input "Confirmation from Fair plan end"
type textarea "x"
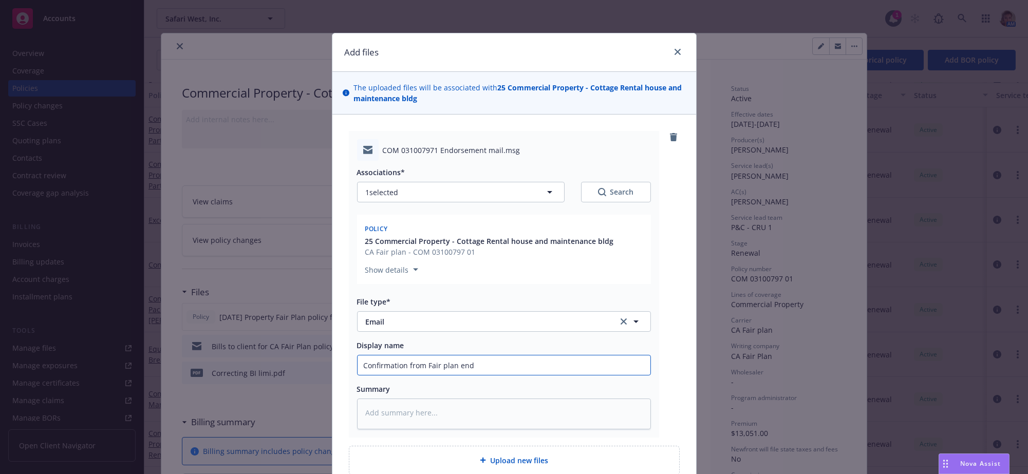
type input "Confirmation from Fair plan endo"
type textarea "x"
type input "Confirmation from Fair plan endor"
type textarea "x"
type input "Confirmation from Fair plan endors"
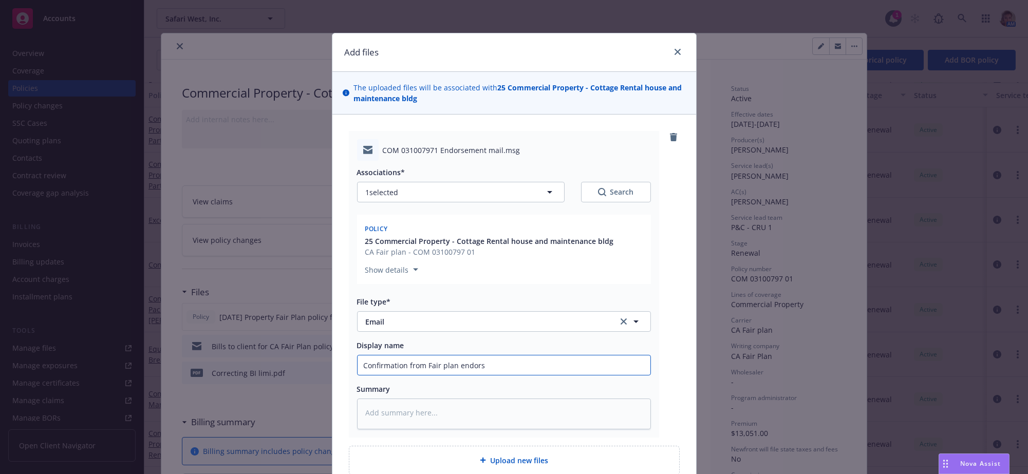
type textarea "x"
type input "Confirmation from Fair plan endorse"
type textarea "x"
type input "Confirmation from Fair plan endorsem"
type textarea "x"
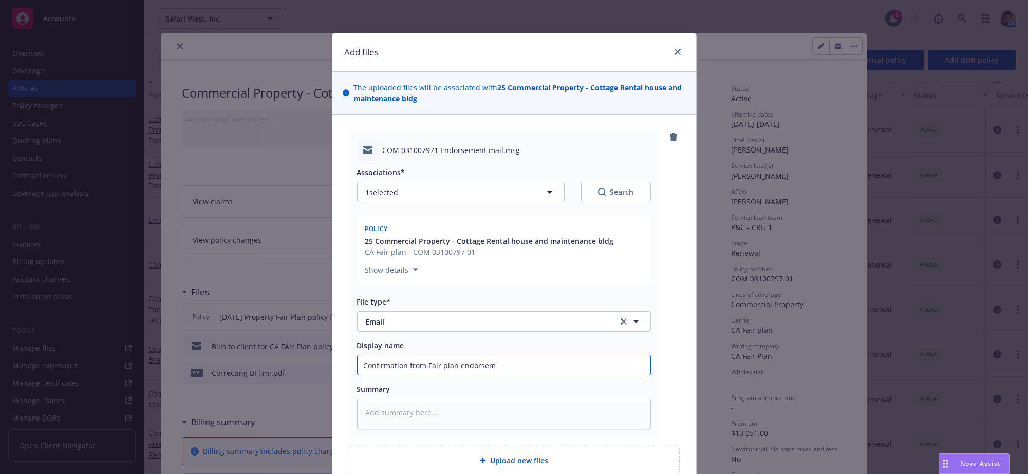
type input "Confirmation from Fair plan endorseme"
type textarea "x"
type input "Confirmation from Fair plan endorsemen"
type textarea "x"
type input "Confirmation from Fair plan endorsement"
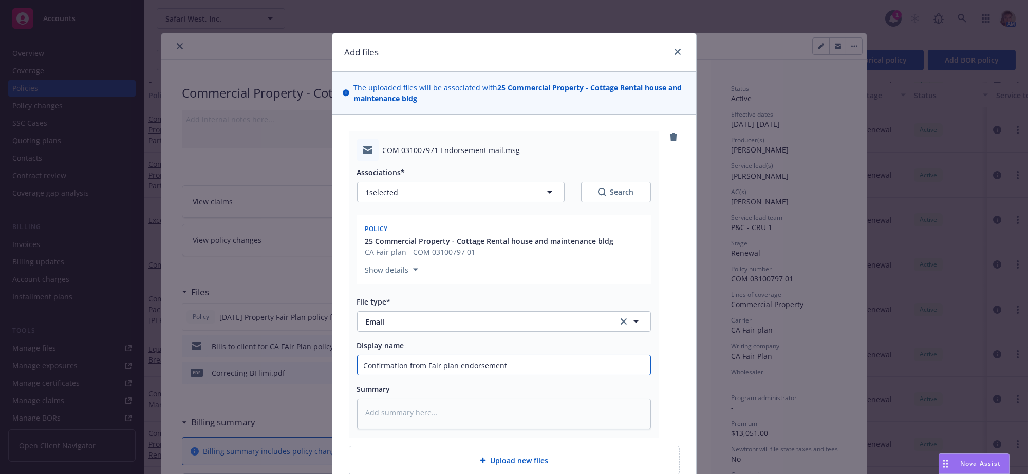
type textarea "x"
type input "Confirmation from Fair plan endorsement a"
type textarea "x"
type input "Confirmation from Fair plan endorsement ah"
type textarea "x"
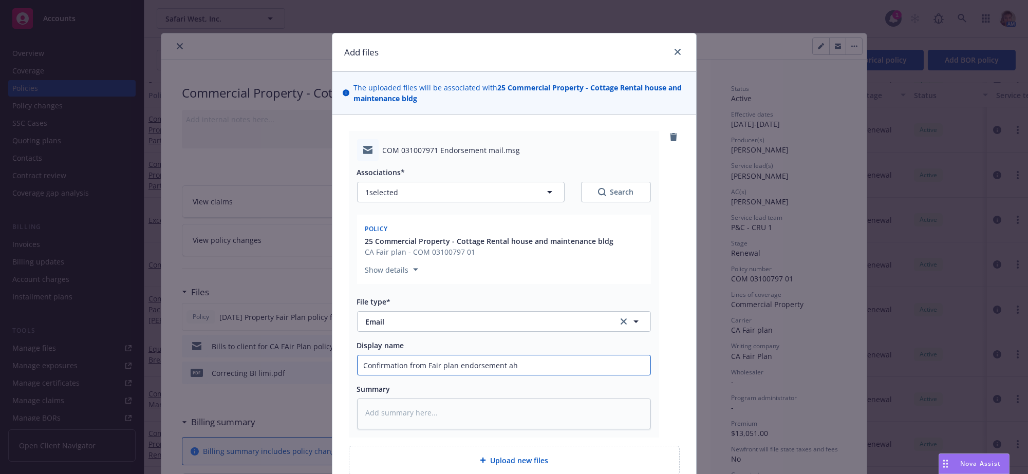
type input "Confirmation from Fair plan endorsement ahs"
type textarea "x"
type input "Confirmation from Fair plan endorsement ahs"
type textarea "x"
type input "Confirmation from Fair plan endorsement ahs b"
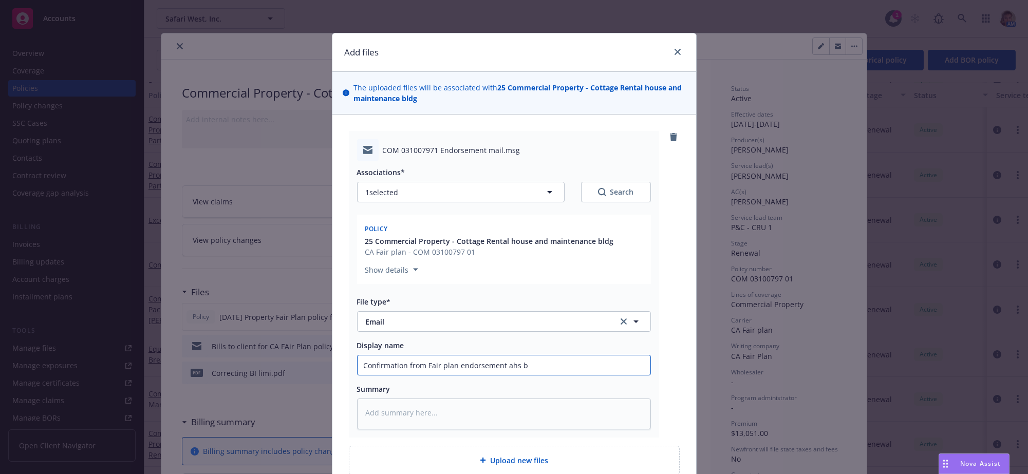
type textarea "x"
type input "Confirmation from Fair plan endorsement ahs be"
type textarea "x"
type input "Confirmation from Fair plan endorsement ahs bee"
type textarea "x"
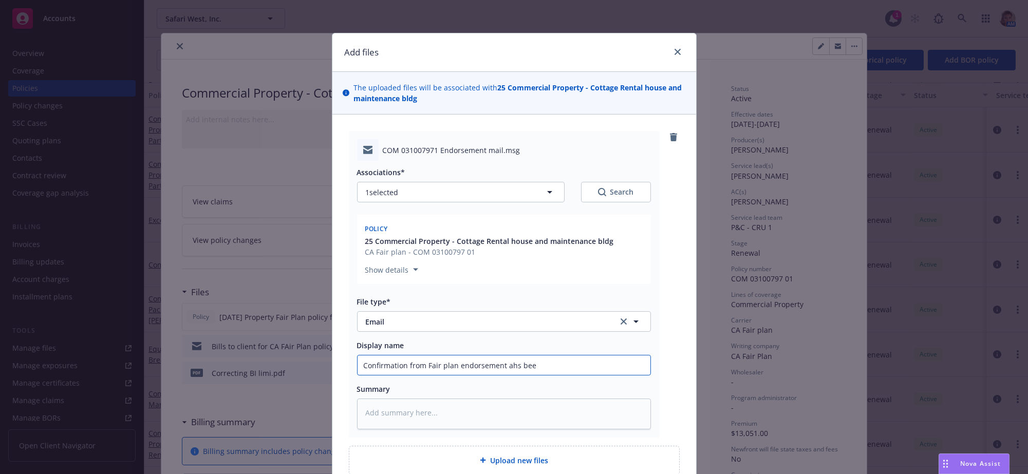
type input "Confirmation from Fair plan endorsement ahs beee"
type textarea "x"
type input "Confirmation from Fair plan endorsement ahs bee"
type textarea "x"
type input "Confirmation from Fair plan endorsement ahs be"
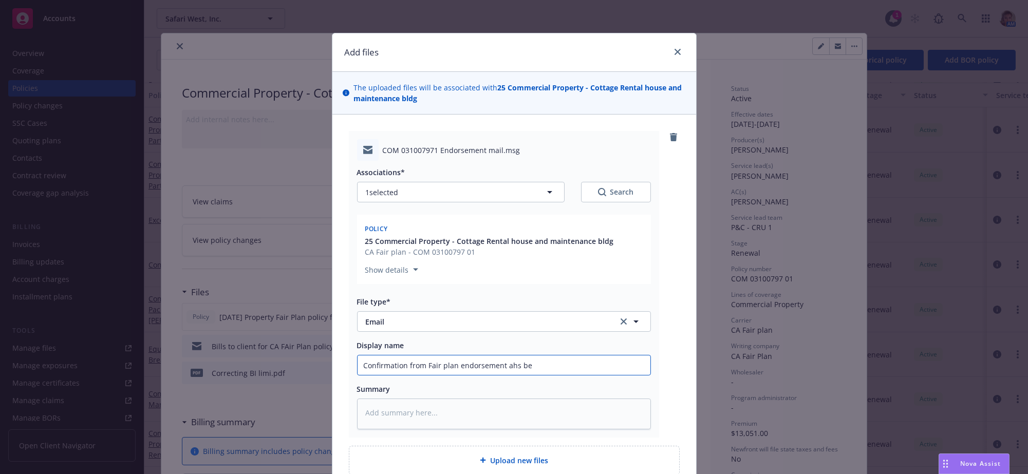
type textarea "x"
type input "Confirmation from Fair plan endorsement ahs b"
type textarea "x"
type input "Confirmation from Fair plan endorsement ahs"
type textarea "x"
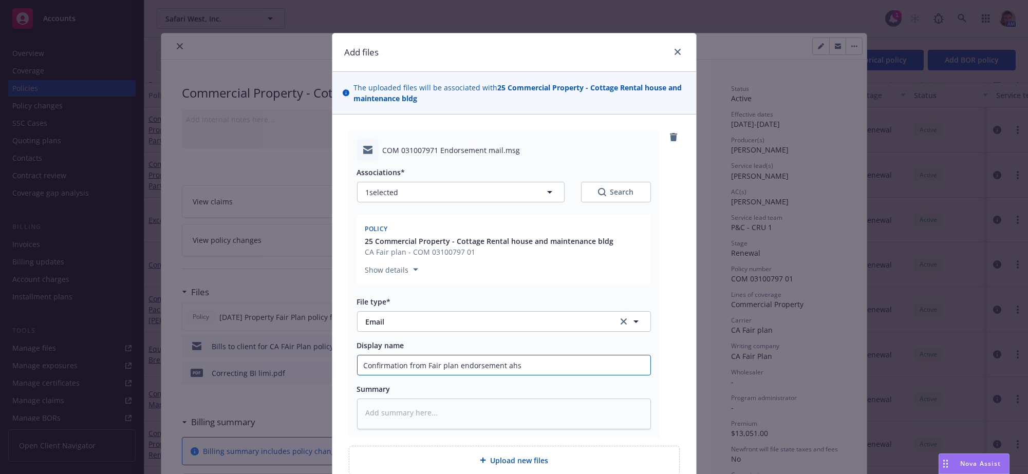
type input "Confirmation from Fair plan endorsement ahs"
type textarea "x"
type input "Confirmation from Fair plan endorsement ah"
type textarea "x"
type input "Confirmation from Fair plan endorsement a"
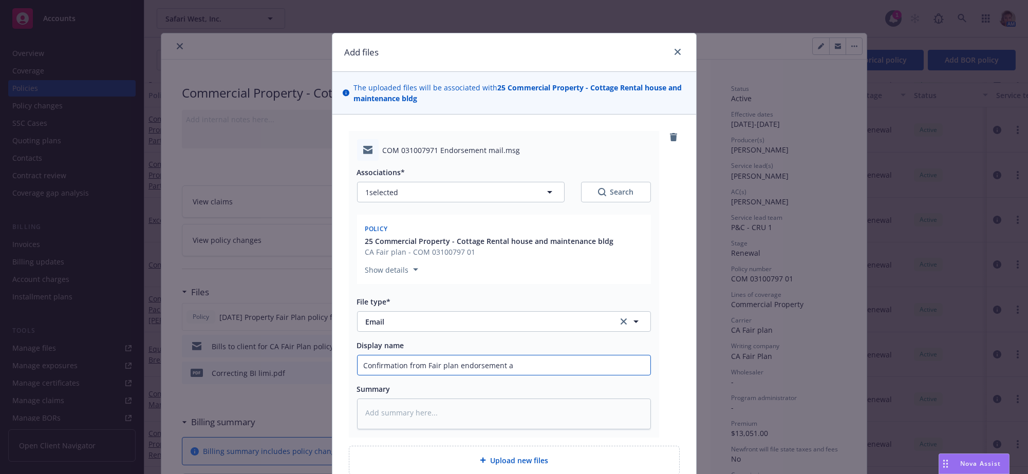
type textarea "x"
type input "Confirmation from Fair plan endorsement"
type textarea "x"
type input "Confirmation from Fair plan endorsement h"
type textarea "x"
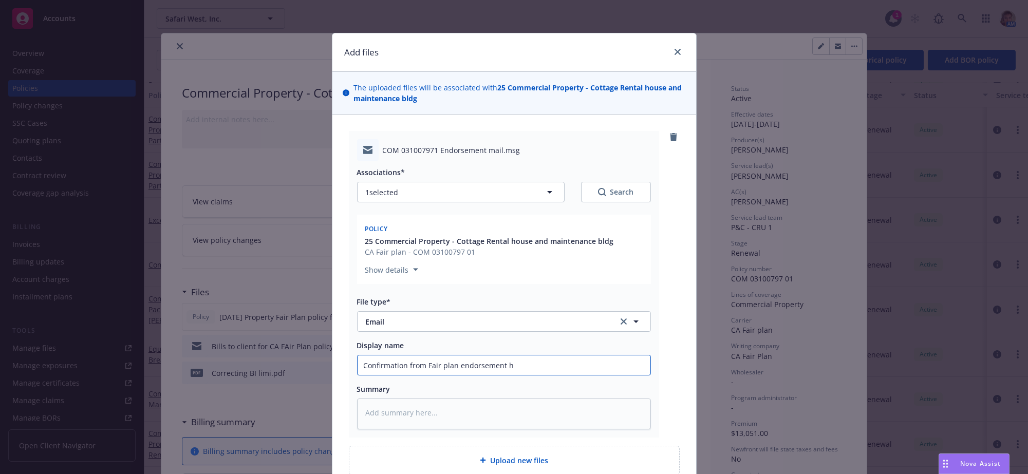
type input "Confirmation from Fair plan endorsement ha"
type textarea "x"
type input "Confirmation from Fair plan endorsement has"
type textarea "x"
type input "Confirmation from Fair plan endorsement has"
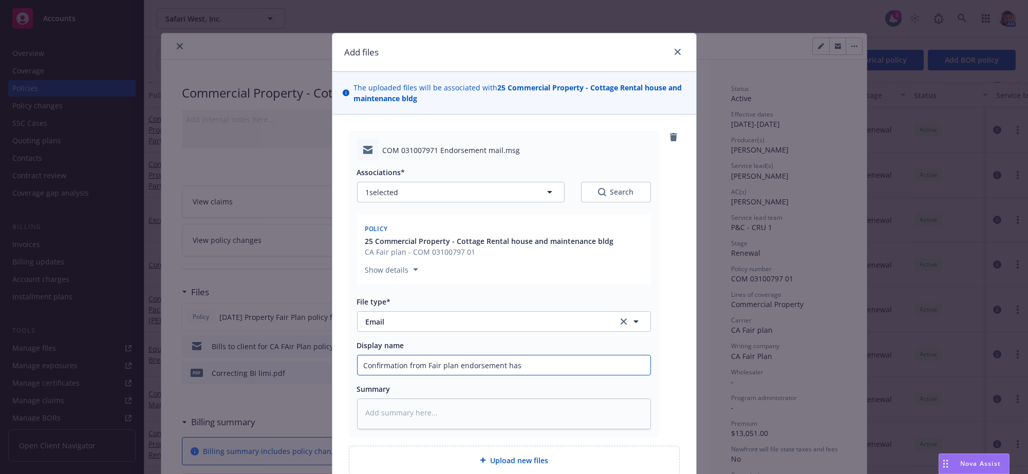
type textarea "x"
type input "Confirmation from Fair plan endorsement has b"
type textarea "x"
type input "Confirmation from Fair plan endorsement has be"
type textarea "x"
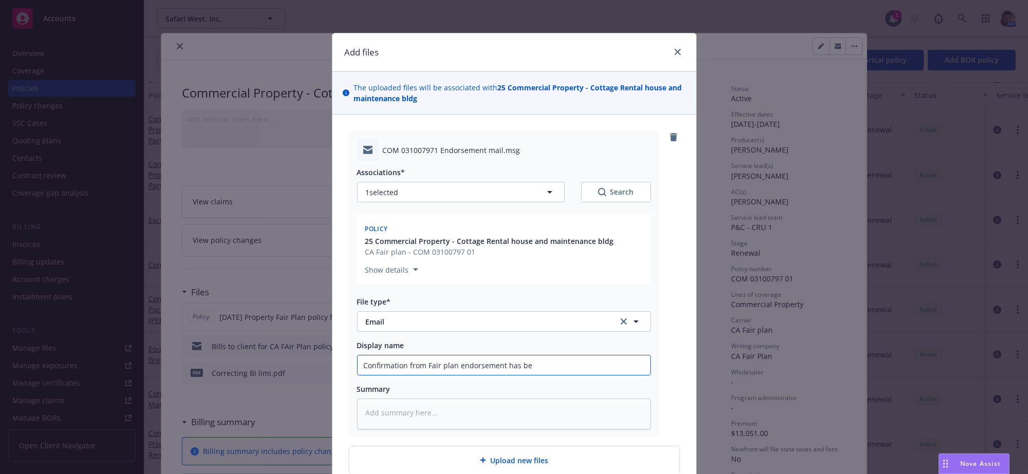
type input "Confirmation from Fair plan endorsement has bee"
type textarea "x"
type input "Confirmation from Fair plan endorsement has been"
type textarea "x"
type input "Confirmation from Fair plan endorsement has been a"
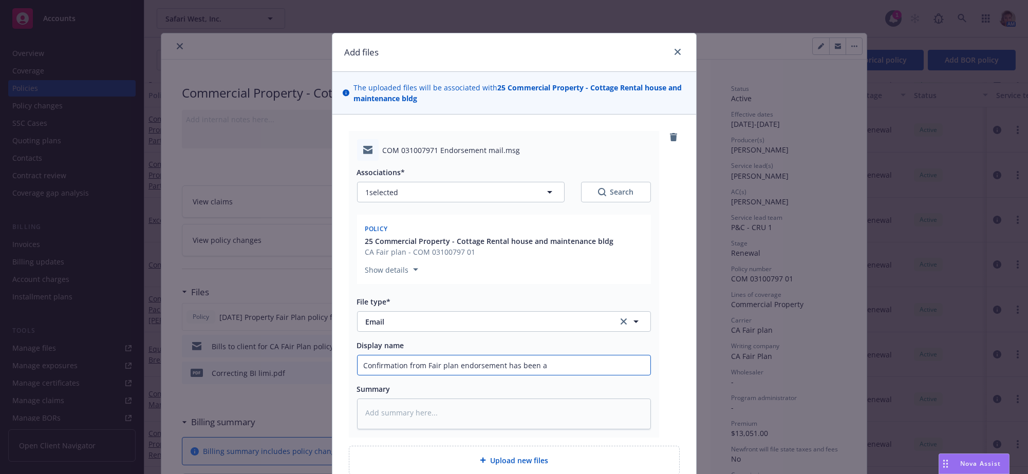
type textarea "x"
type input "Confirmation from Fair plan endorsement has been ai"
type textarea "x"
type input "Confirmation from Fair plan endorsement has been aid"
type textarea "x"
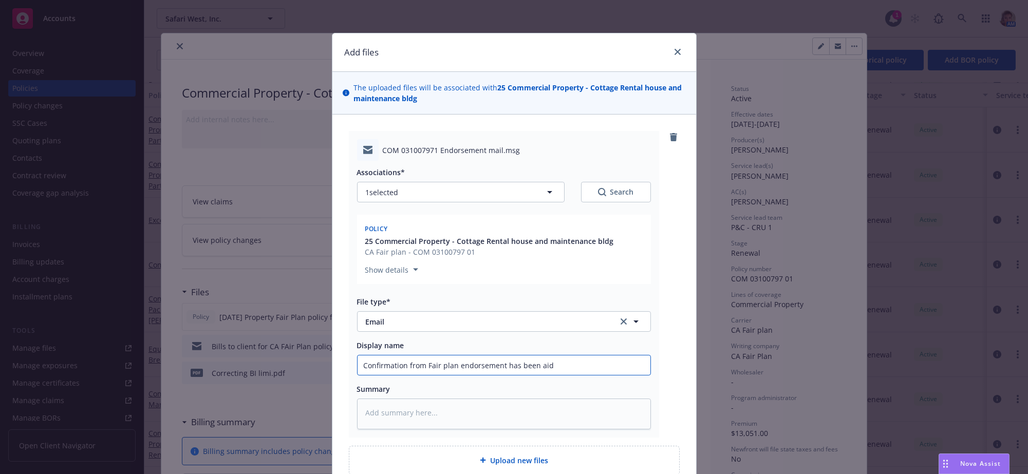
type input "Confirmation from Fair plan endorsement has been ai"
type textarea "x"
type input "Confirmation from Fair plan endorsement has been a"
type textarea "x"
type input "Confirmation from Fair plan endorsement has been"
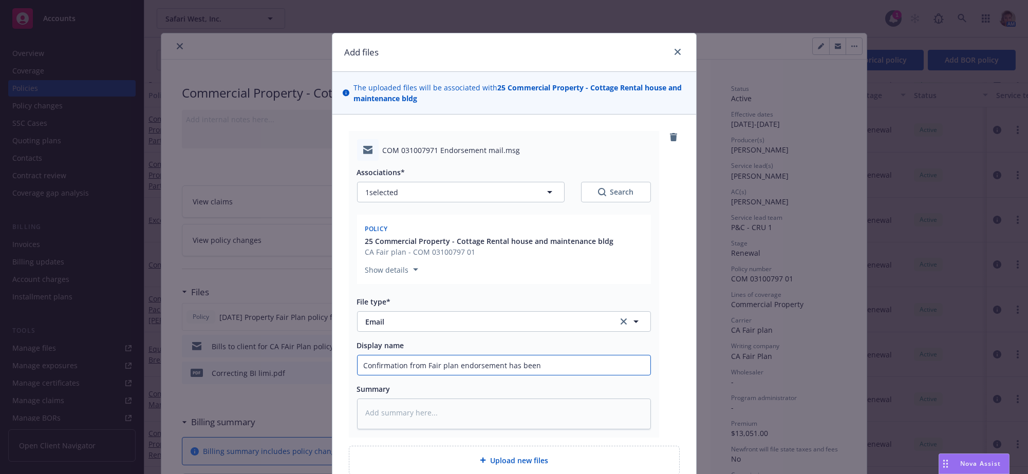
type textarea "x"
type input "Confirmation from Fair plan endorsement has been p"
type textarea "x"
type input "Confirmation from Fair plan endorsement has been pa"
type textarea "x"
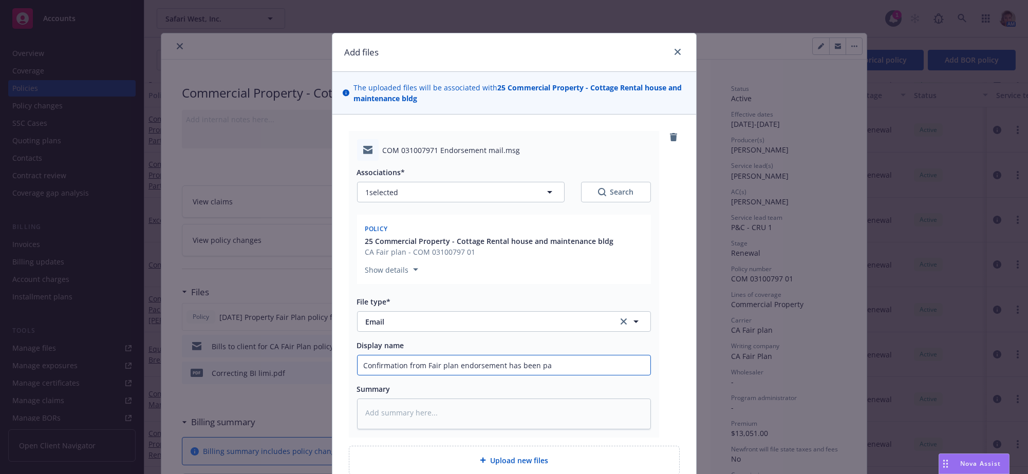
type input "Confirmation from Fair plan endorsement has been pai"
type textarea "x"
type input "Confirmation from Fair plan endorsement has been paid"
type textarea "x"
type input "Confirmation from Fair plan endorsement has been paid"
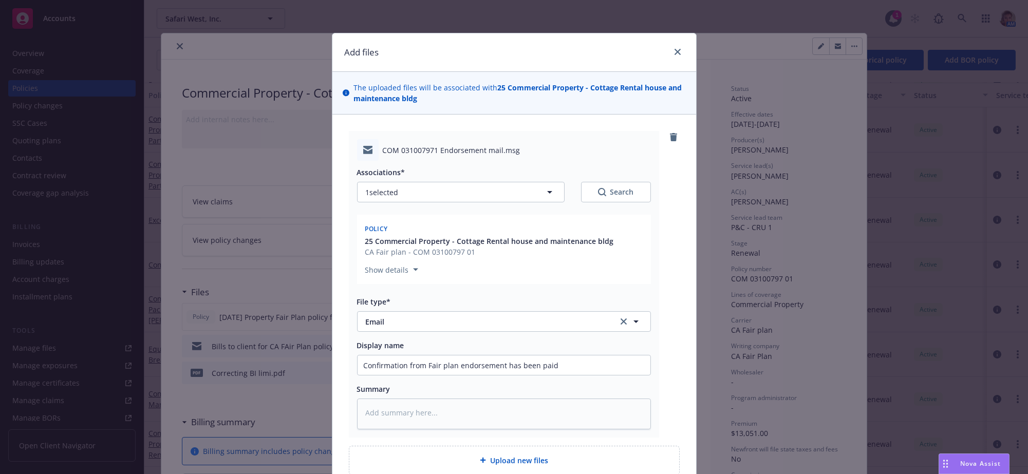
scroll to position [134, 0]
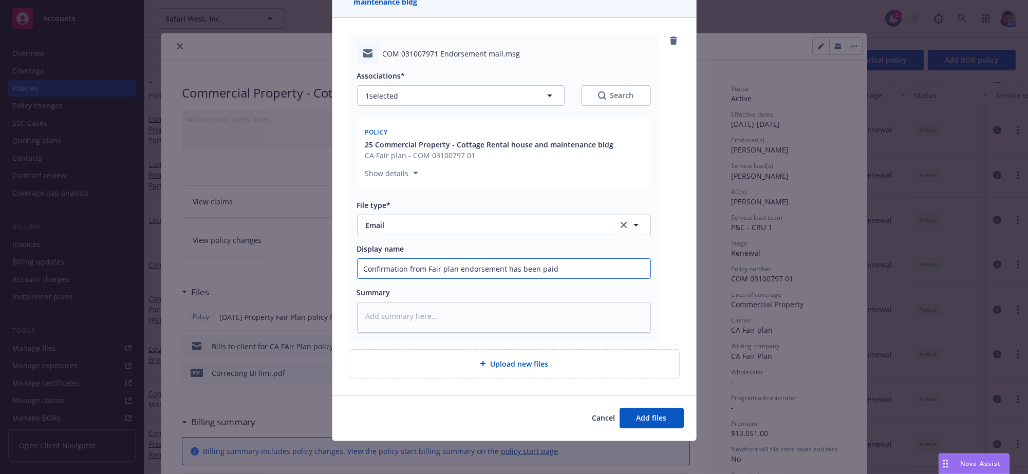
type textarea "x"
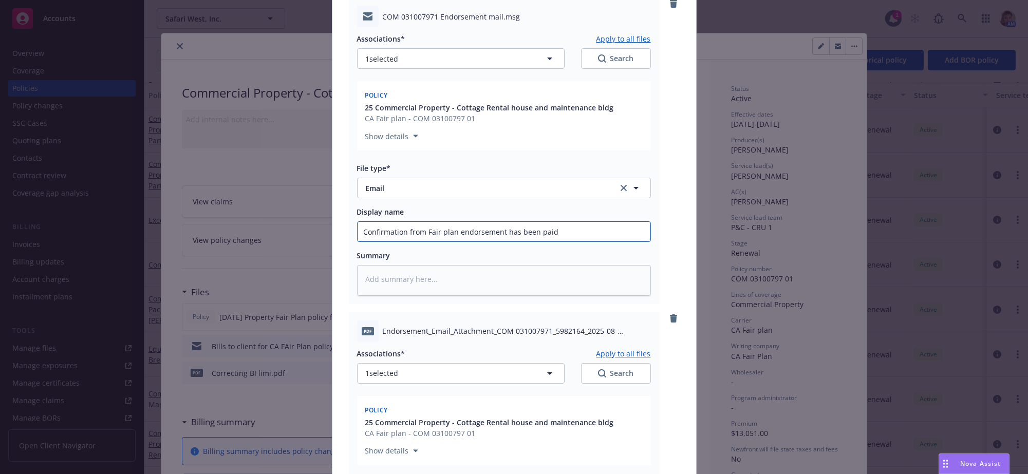
scroll to position [471, 0]
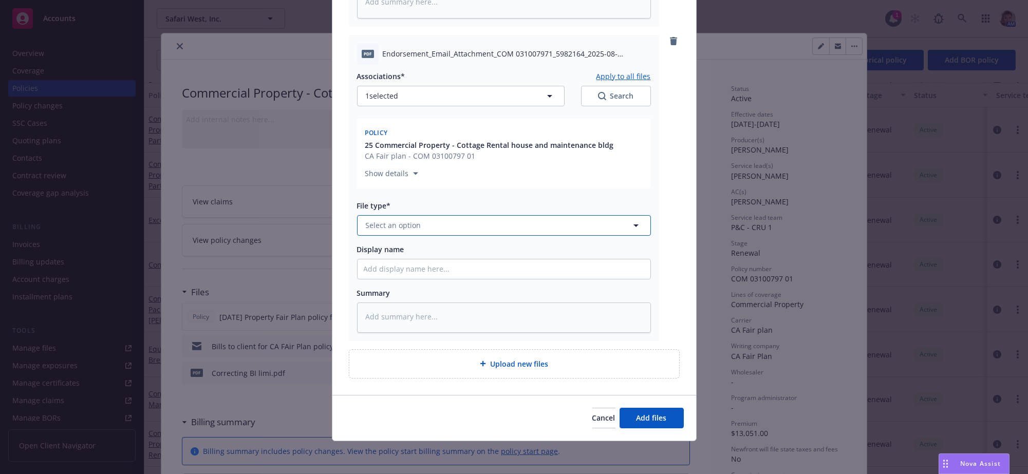
click at [419, 215] on button "Select an option" at bounding box center [504, 225] width 294 height 21
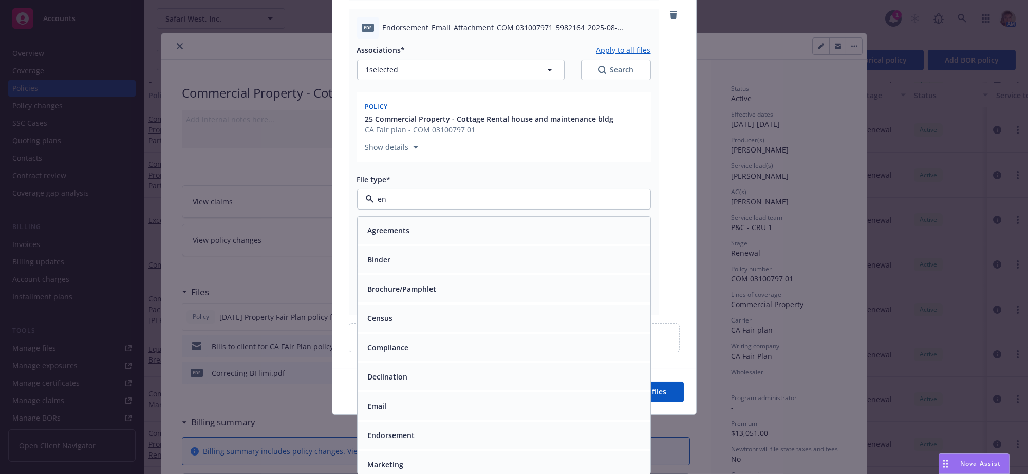
type input "end"
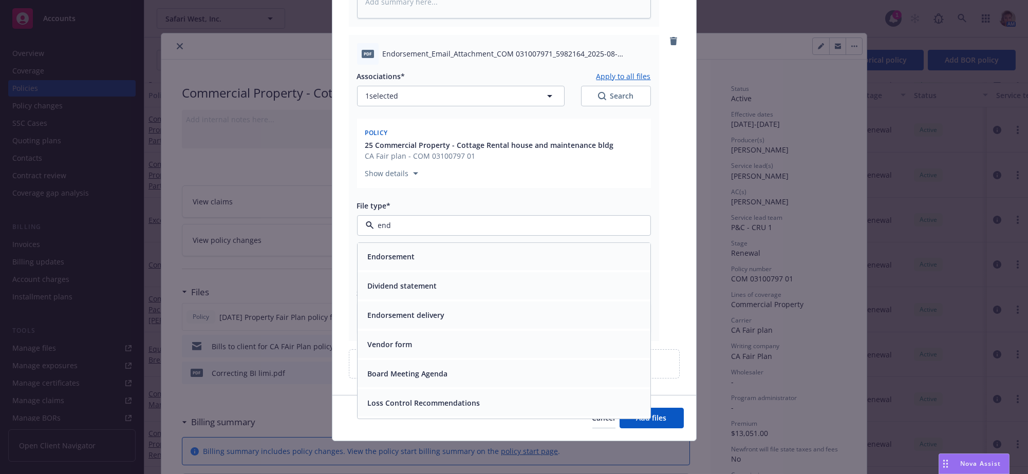
click at [543, 249] on div "Endorsement" at bounding box center [504, 256] width 281 height 15
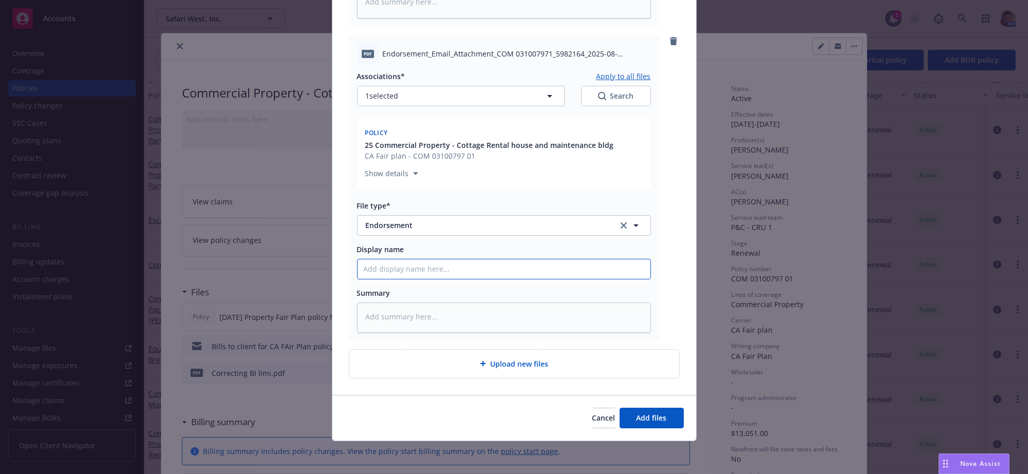
type textarea "x"
type input "L"
type textarea "x"
type input "Lo"
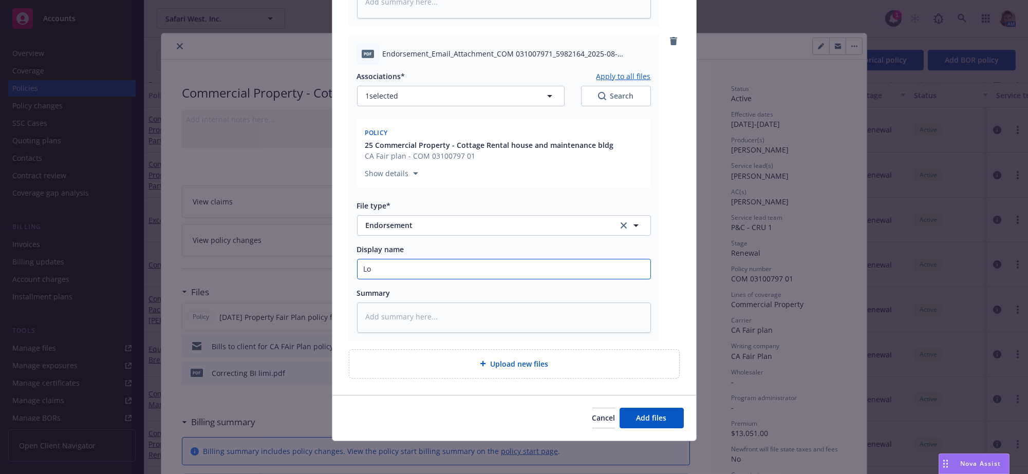
type textarea "x"
type input "Los"
type textarea "x"
type input "Loss"
type textarea "x"
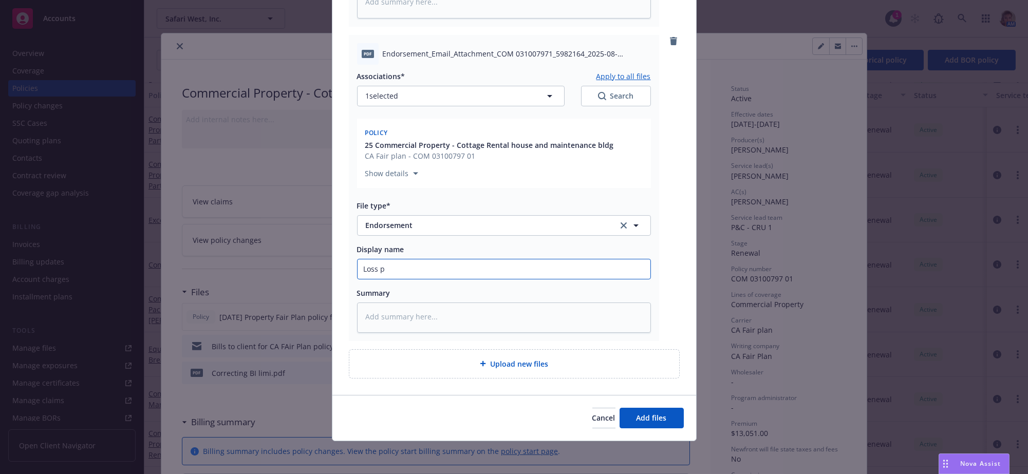
type input "Loss pa"
type textarea "x"
type input "Loss pay"
type textarea "x"
type input "Loss paye"
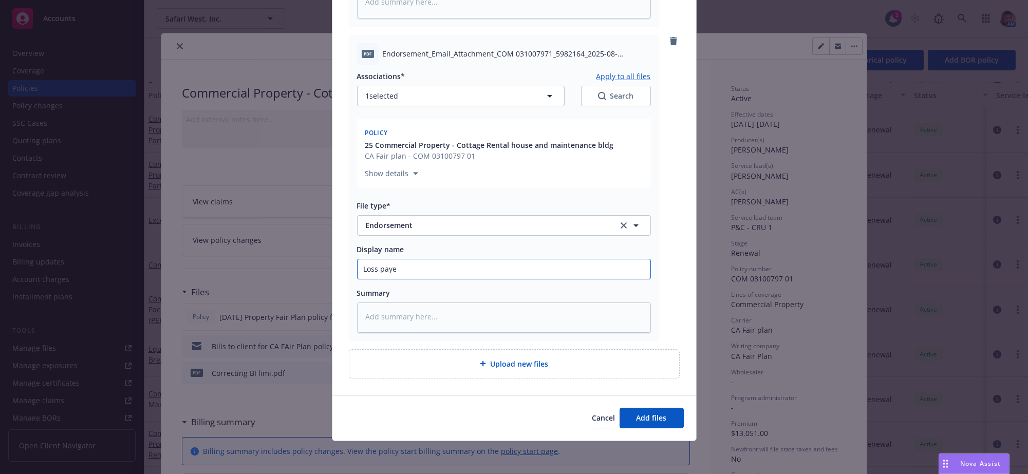
type textarea "x"
type input "Loss payee"
type textarea "x"
type input "Loss payee"
type textarea "x"
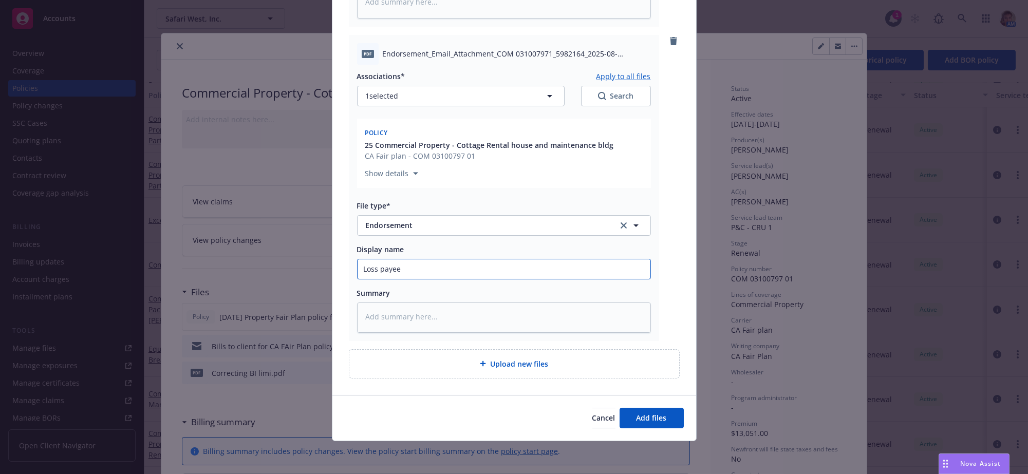
type input "Loss payee e"
type textarea "x"
type input "Loss payee en"
type textarea "x"
type input "Loss payee end"
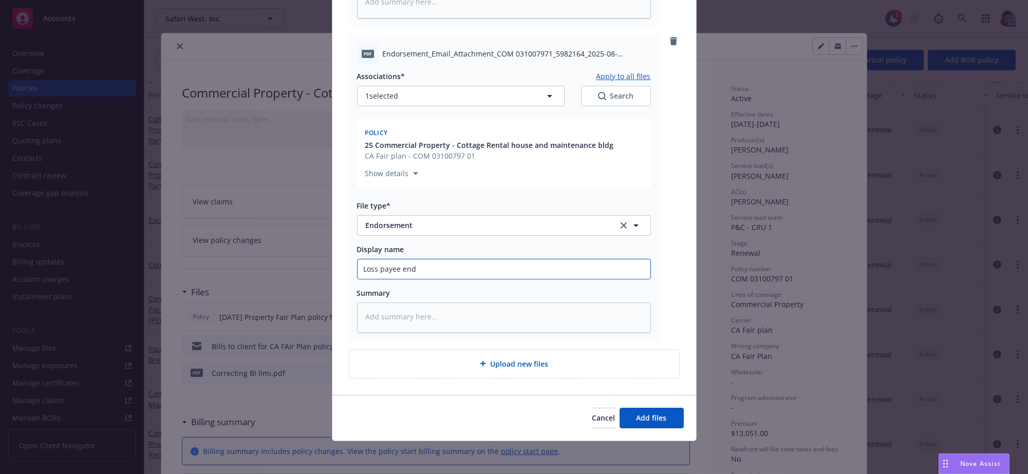
type textarea "x"
type input "Loss payee endp"
type textarea "x"
type input "Loss payee endpr"
type textarea "x"
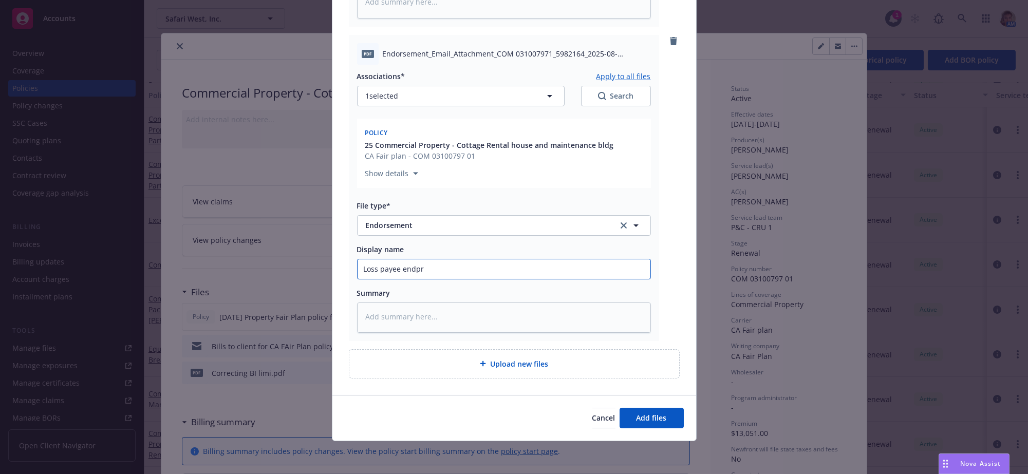
type input "Loss payee endprs"
type textarea "x"
type input "Loss payee endpr"
type textarea "x"
type input "Loss payee endp"
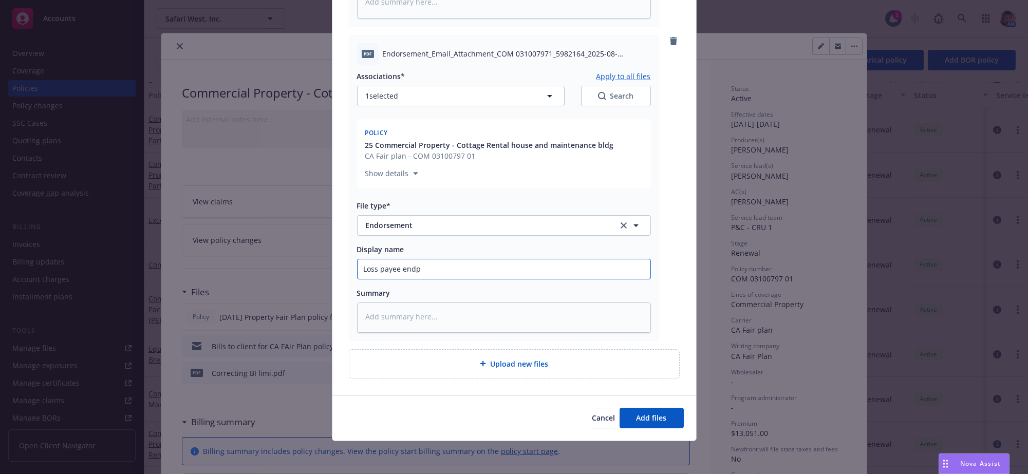
type textarea "x"
type input "Loss payee end"
type textarea "x"
type input "Loss payee endo"
click at [643, 424] on button "Add files" at bounding box center [652, 418] width 64 height 21
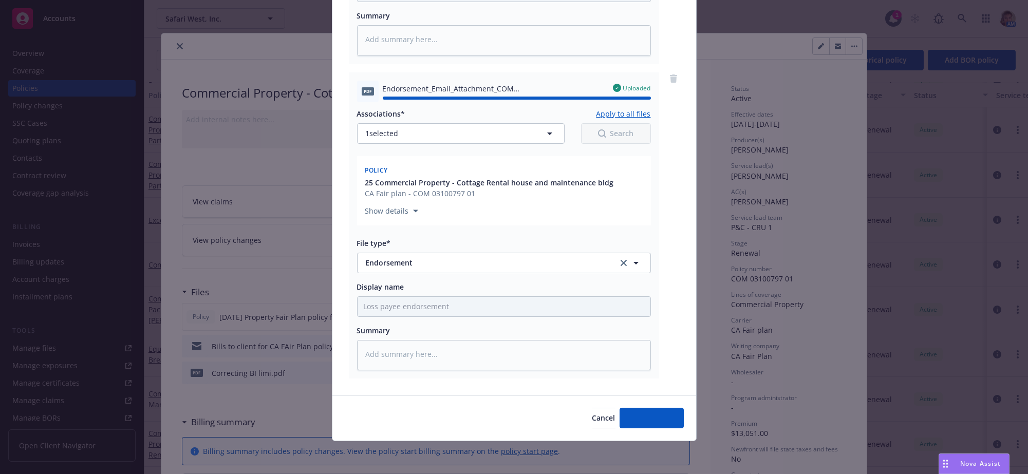
scroll to position [0, 0]
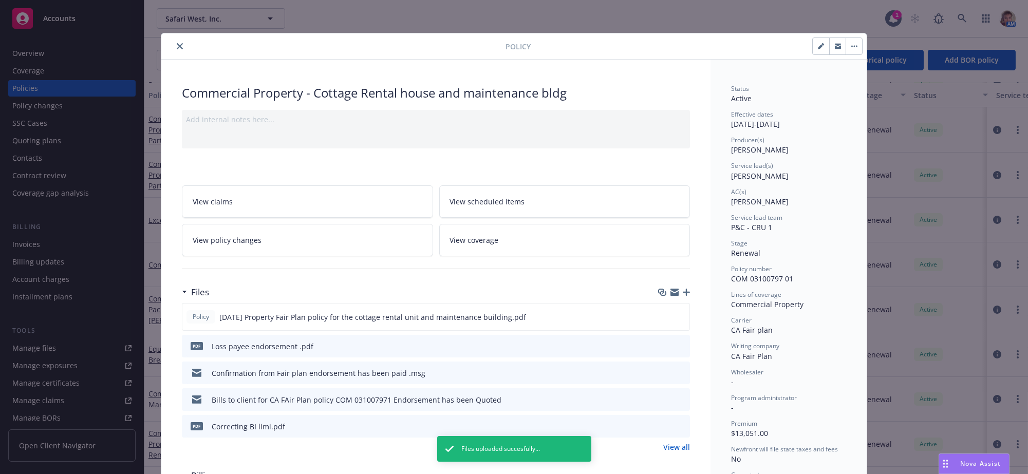
click at [182, 43] on div at bounding box center [335, 46] width 340 height 12
click at [177, 48] on icon "close" at bounding box center [180, 46] width 6 height 6
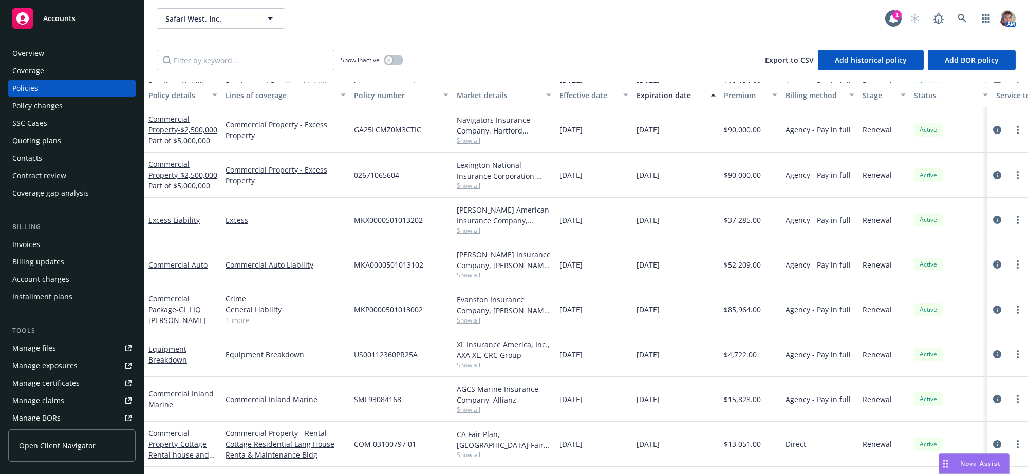
click at [67, 14] on span "Accounts" at bounding box center [59, 18] width 32 height 8
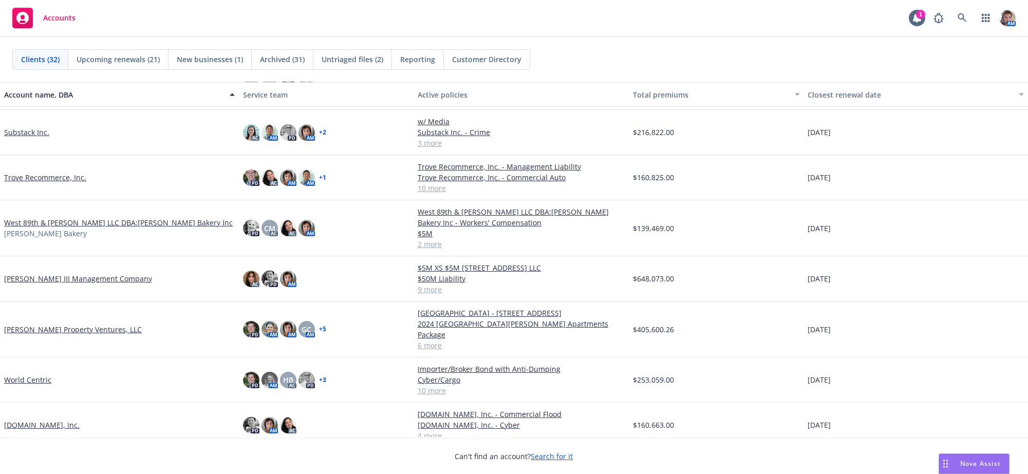
scroll to position [1044, 0]
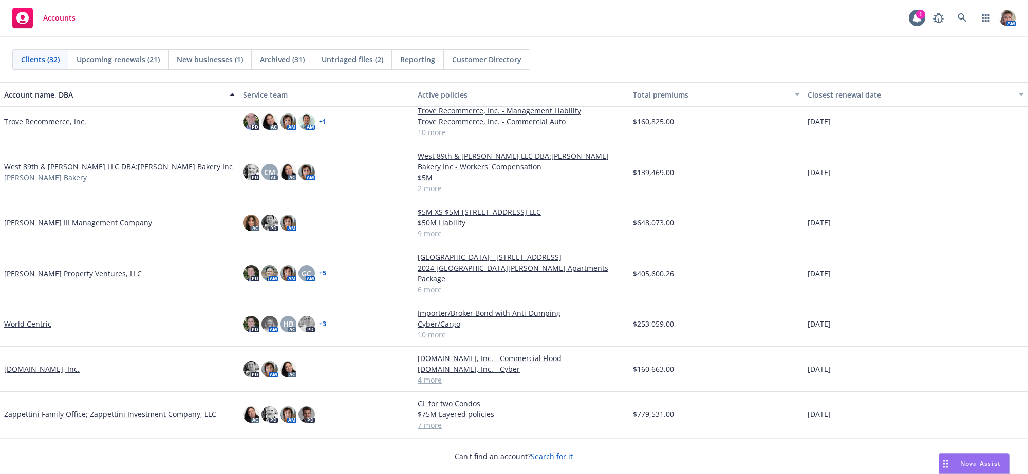
click at [73, 416] on link "Zappettini Family Office; Zappettini Investment Company, LLC" at bounding box center [110, 414] width 212 height 11
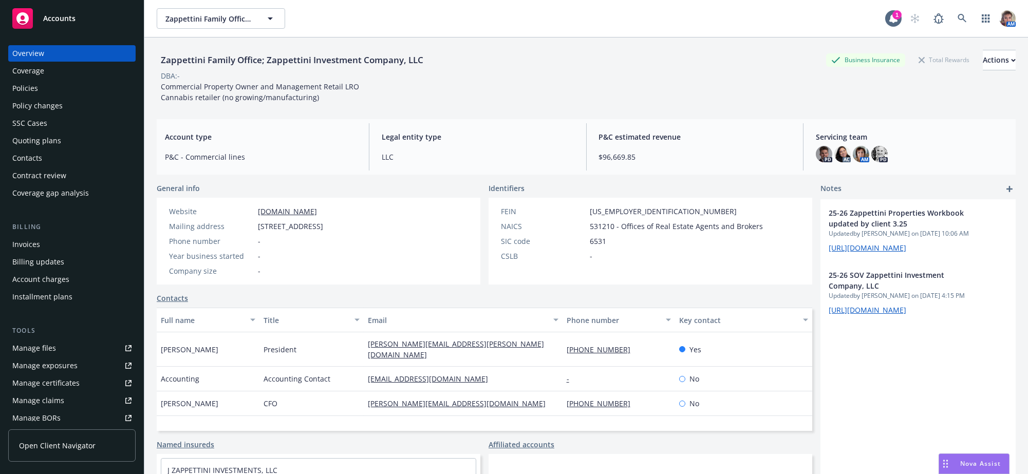
click at [56, 94] on div "Policies" at bounding box center [71, 88] width 119 height 16
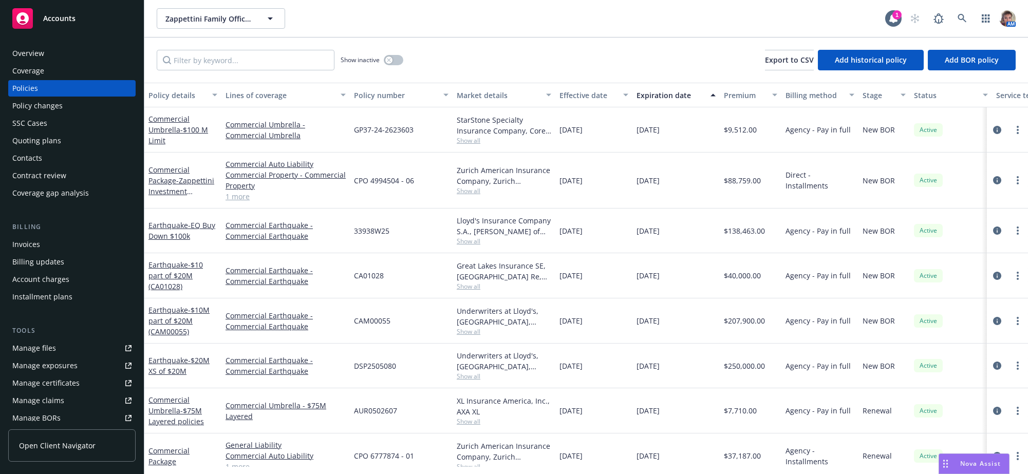
click at [226, 55] on div at bounding box center [246, 60] width 178 height 21
click at [226, 61] on input "Filter by keyword..." at bounding box center [246, 60] width 178 height 21
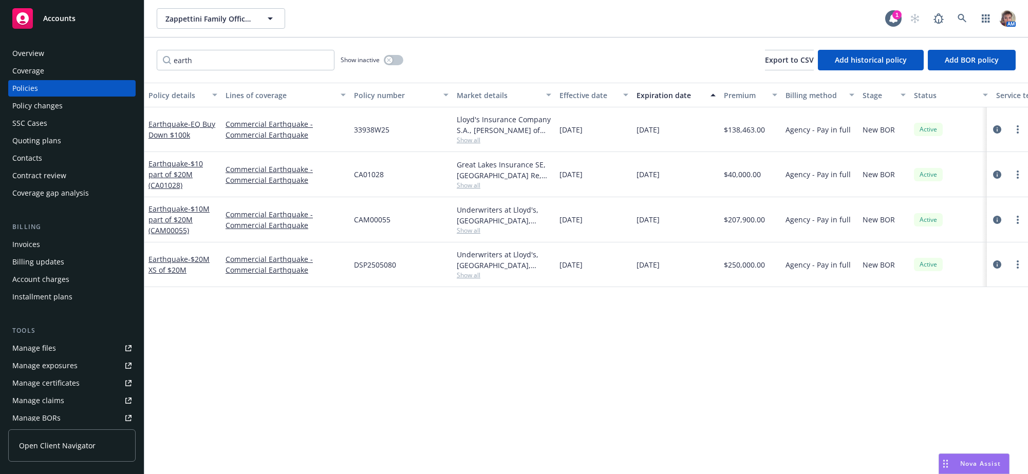
click at [1009, 181] on div at bounding box center [1007, 175] width 33 height 12
click at [1015, 181] on link "more" at bounding box center [1018, 175] width 12 height 12
click at [945, 342] on link "Copy logging email" at bounding box center [962, 332] width 121 height 21
click at [668, 407] on div "Policy details Lines of coverage Policy number Market details Effective date Ex…" at bounding box center [586, 275] width 884 height 384
click at [960, 465] on span "Nova Assist" at bounding box center [980, 463] width 41 height 9
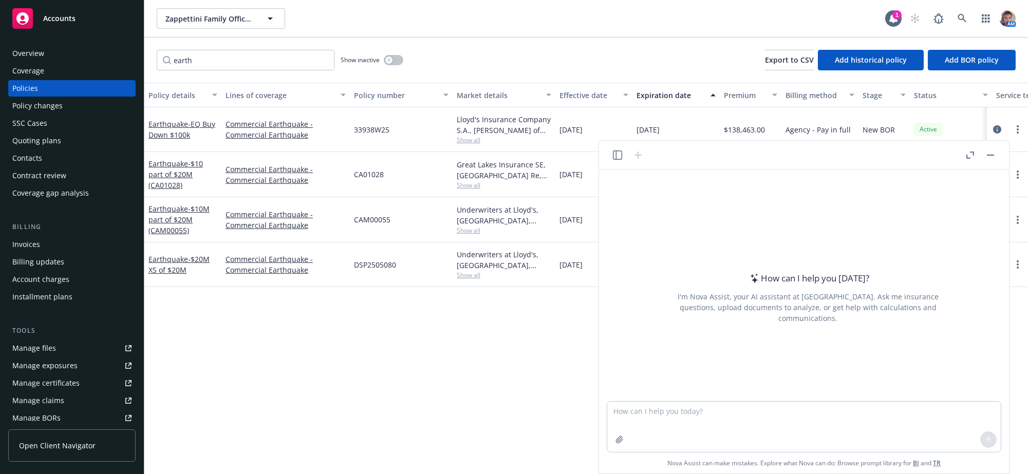
click at [728, 319] on div "I'm Nova Assist, your AI assistant at [GEOGRAPHIC_DATA]. Ask me insurance quest…" at bounding box center [808, 307] width 289 height 32
drag, startPoint x: 728, startPoint y: 319, endPoint x: 706, endPoint y: 399, distance: 82.9
click at [706, 399] on div at bounding box center [808, 395] width 394 height 12
click at [704, 404] on textarea at bounding box center [804, 427] width 394 height 50
paste textarea "Hello [PERSON_NAME] and [PERSON_NAME], We have received the attached NOC from t…"
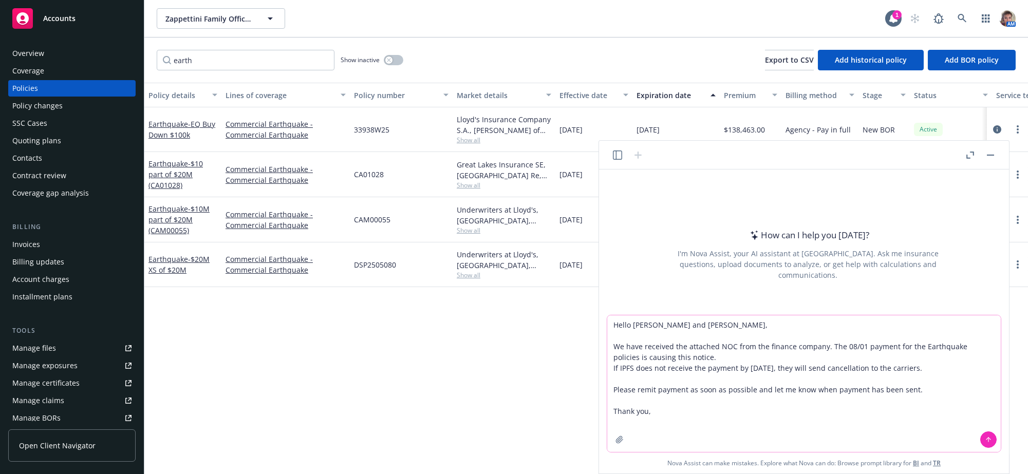
click at [988, 436] on icon at bounding box center [988, 439] width 7 height 7
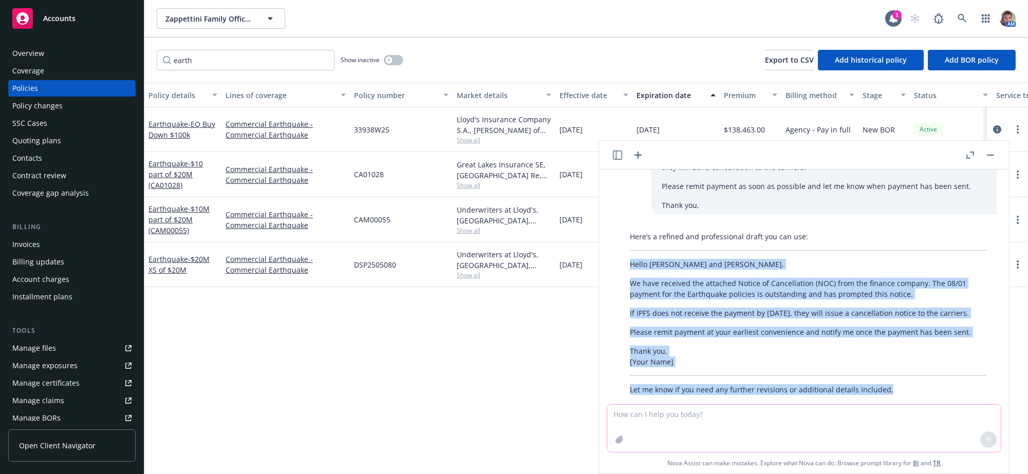
scroll to position [113, 0]
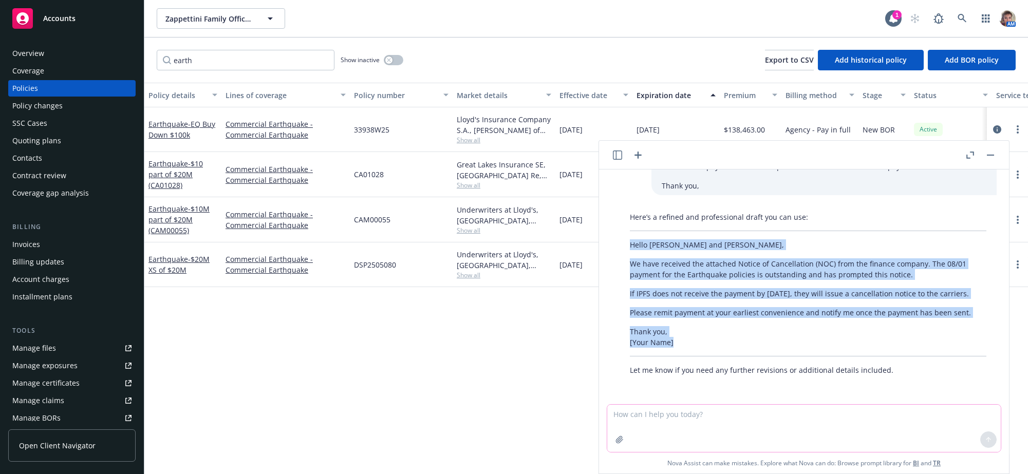
drag, startPoint x: 628, startPoint y: 332, endPoint x: 764, endPoint y: 346, distance: 136.3
click at [764, 346] on div "Here’s a refined and professional draft you can use: Hello [PERSON_NAME] and [P…" at bounding box center [808, 294] width 377 height 172
copy div "Hello [PERSON_NAME] and [PERSON_NAME], We have received the attached Notice of …"
click at [71, 20] on span "Accounts" at bounding box center [59, 18] width 32 height 8
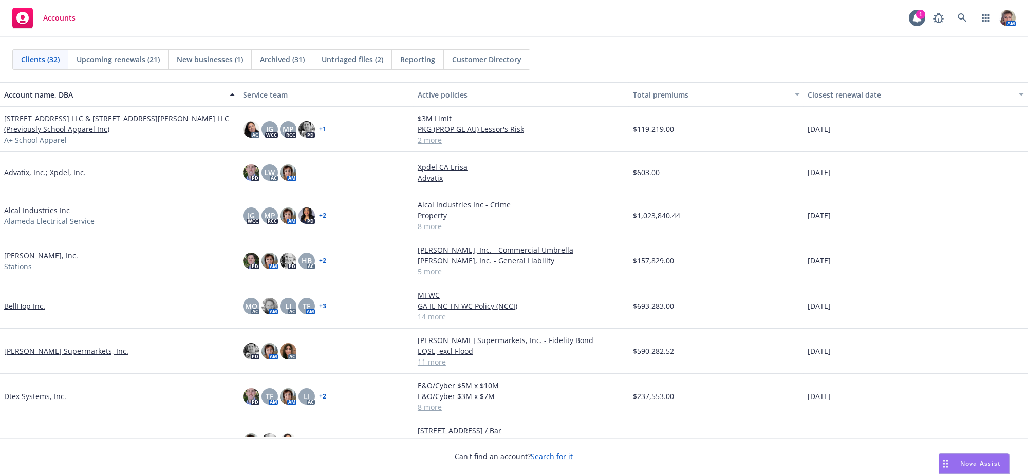
click at [52, 355] on div "[PERSON_NAME] Supermarkets, Inc." at bounding box center [119, 351] width 239 height 45
click at [52, 357] on link "[PERSON_NAME] Supermarkets, Inc." at bounding box center [66, 351] width 124 height 11
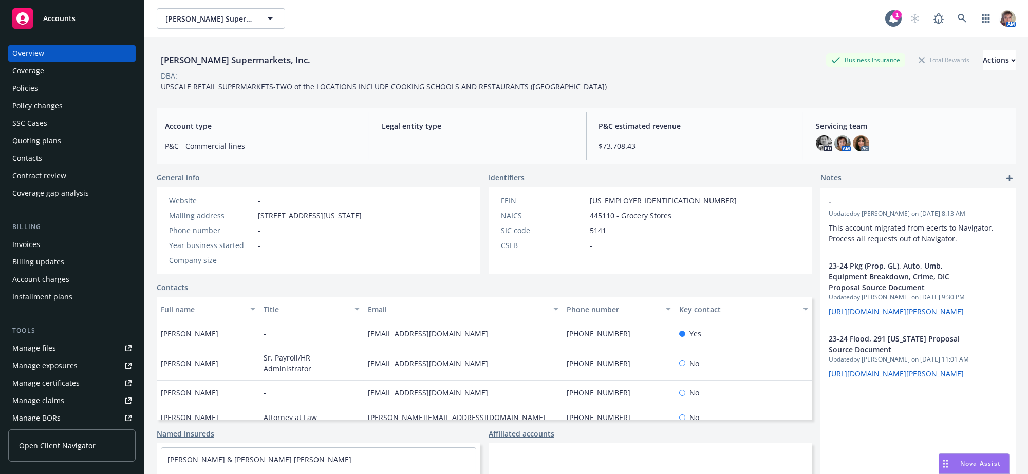
click at [21, 166] on div "Contacts" at bounding box center [27, 158] width 30 height 16
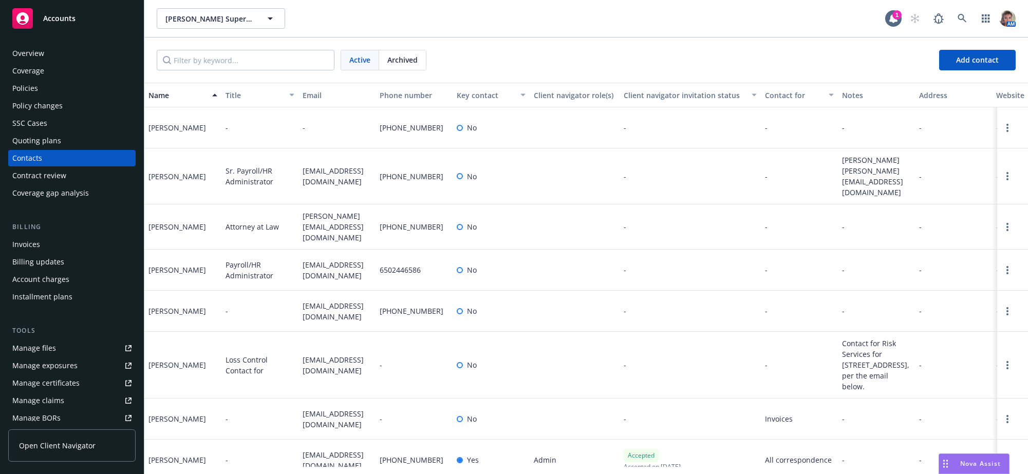
click at [39, 149] on div "Quoting plans" at bounding box center [36, 141] width 49 height 16
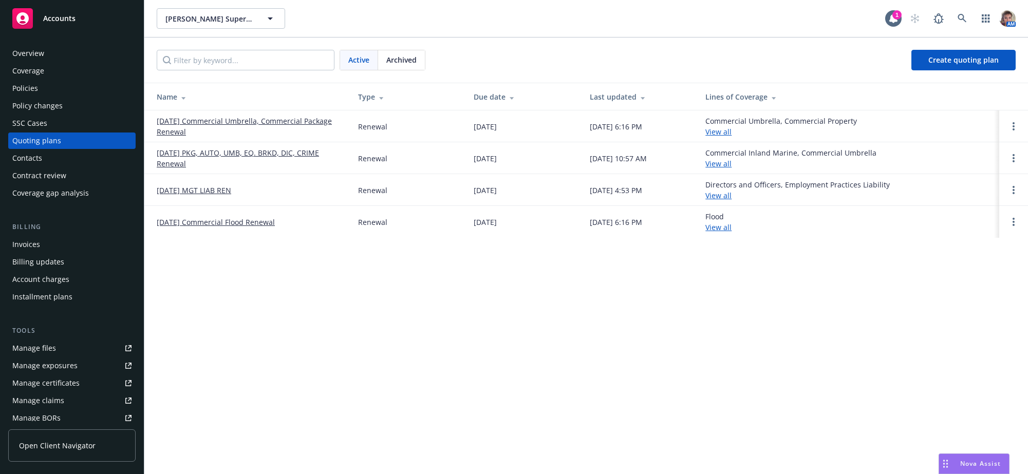
click at [236, 158] on link "[DATE] PKG, AUTO, UMB, EQ. BRKD, DIC, CRIME Renewal" at bounding box center [249, 158] width 185 height 22
